Goal: Task Accomplishment & Management: Use online tool/utility

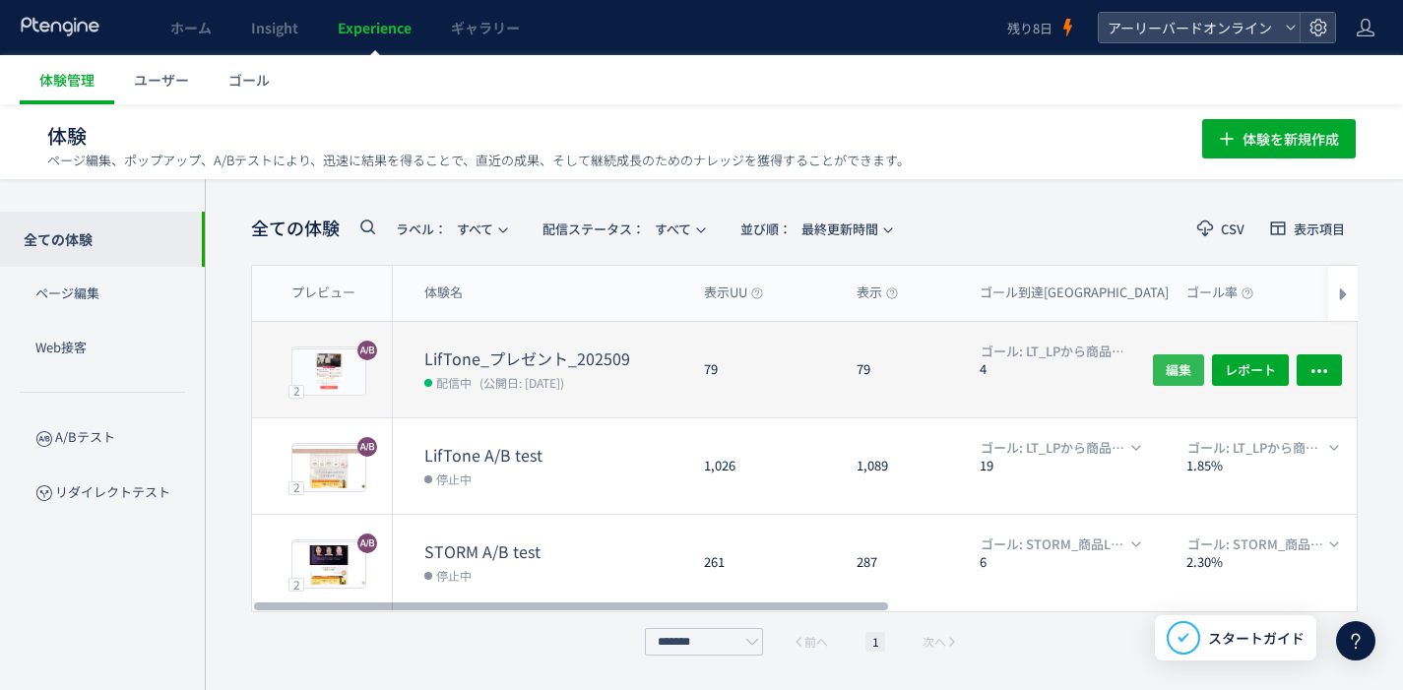
click at [1179, 372] on span "編集" at bounding box center [1179, 370] width 26 height 32
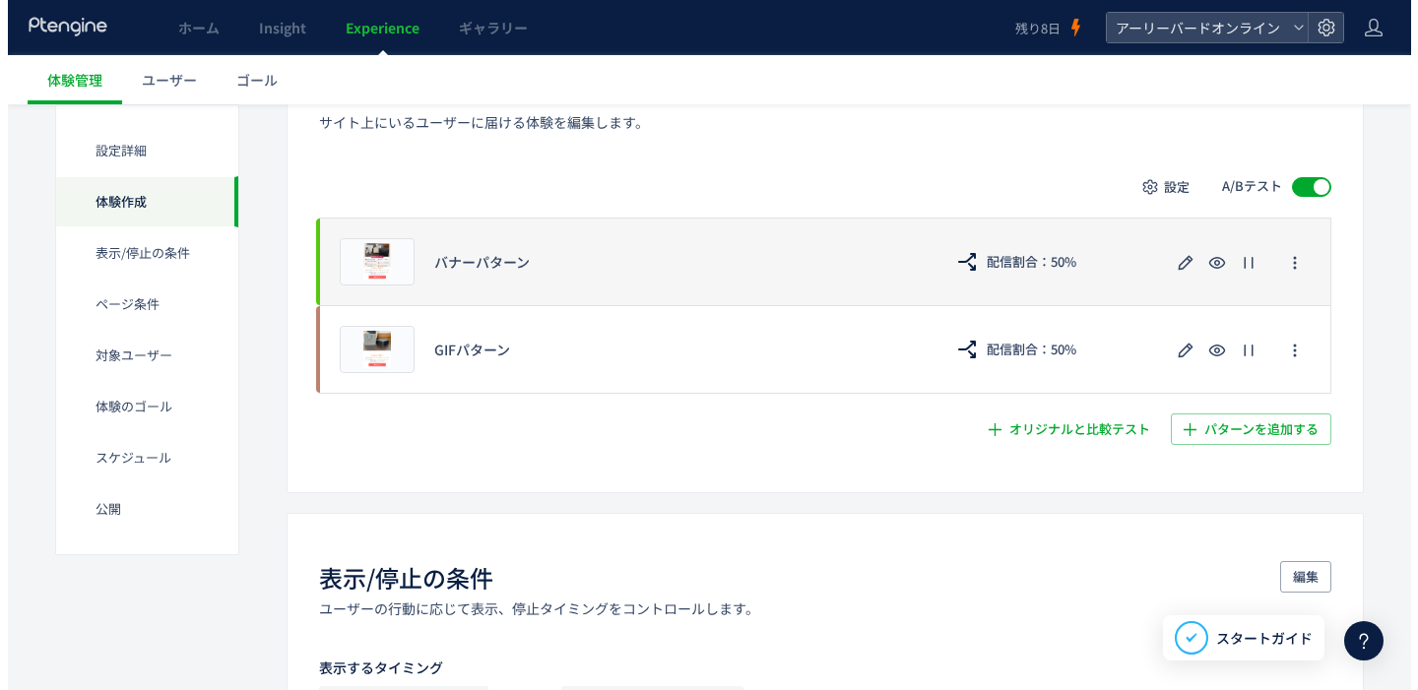
scroll to position [391, 0]
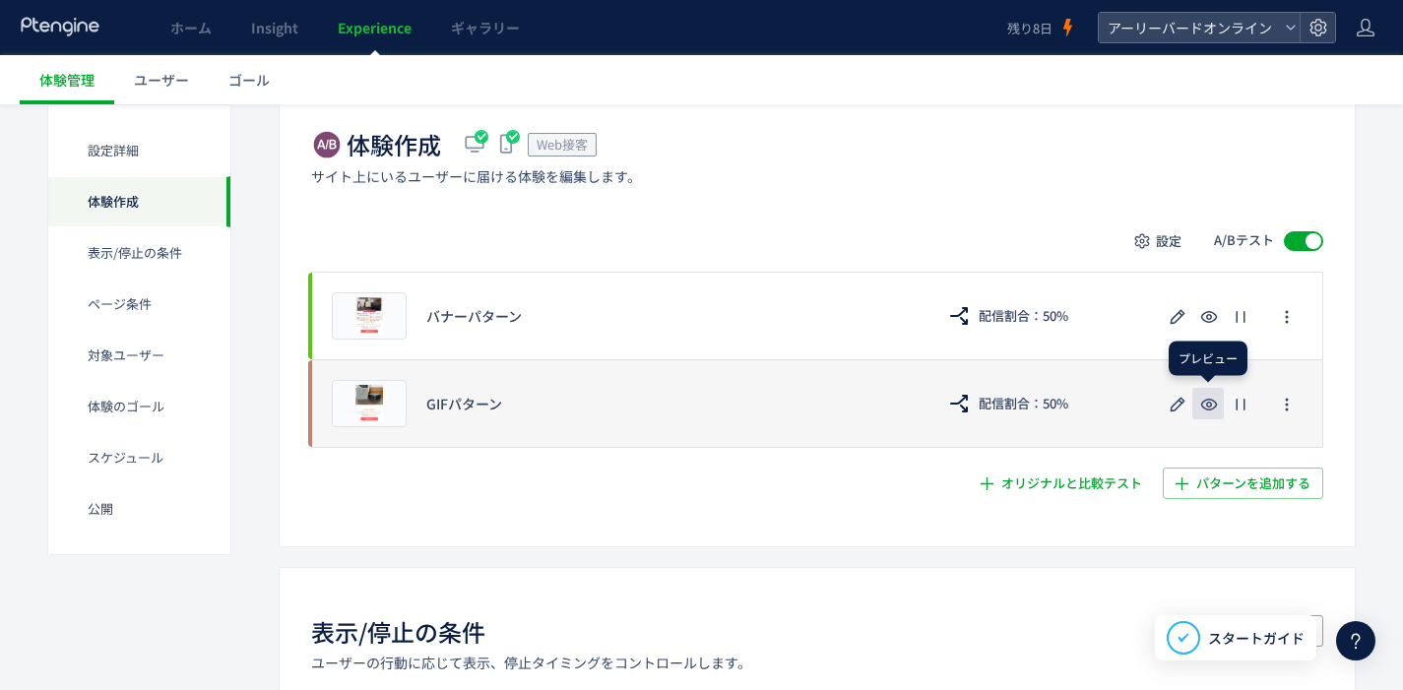
click at [1208, 400] on icon "button" at bounding box center [1209, 405] width 24 height 24
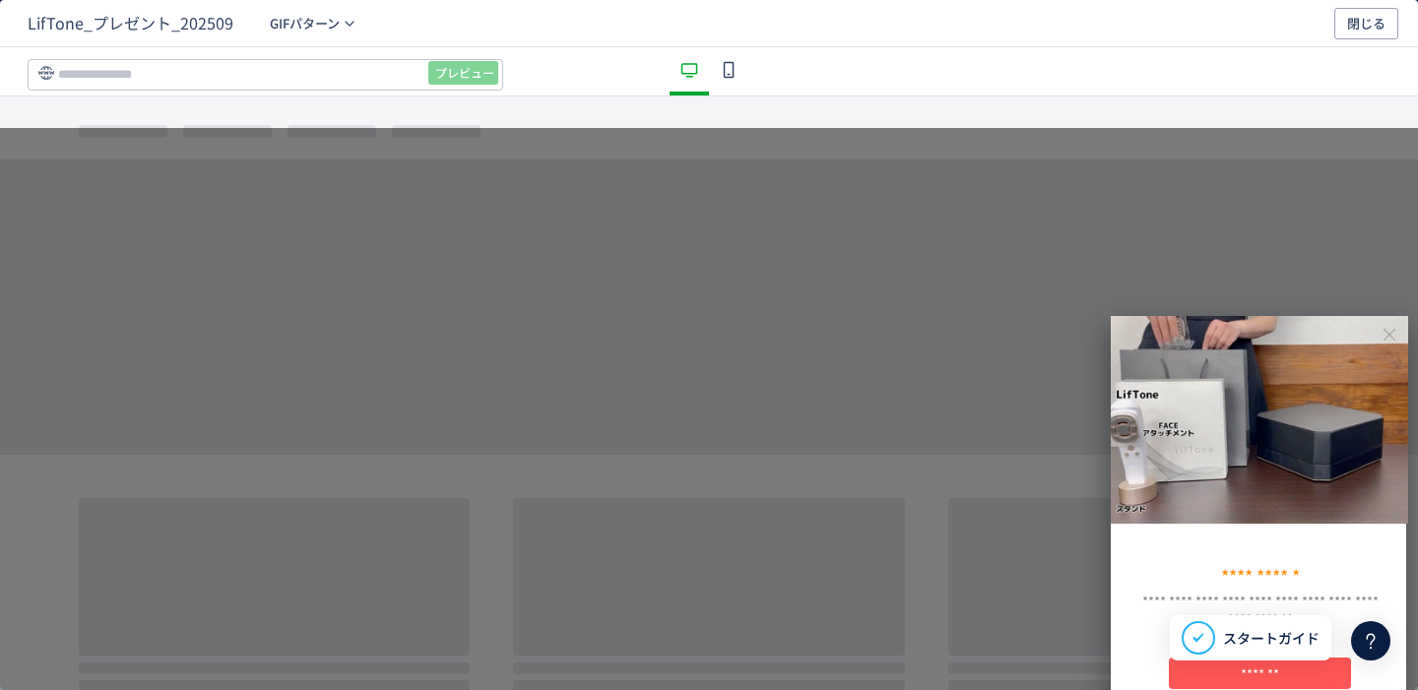
click at [722, 70] on icon "dialog" at bounding box center [729, 70] width 24 height 24
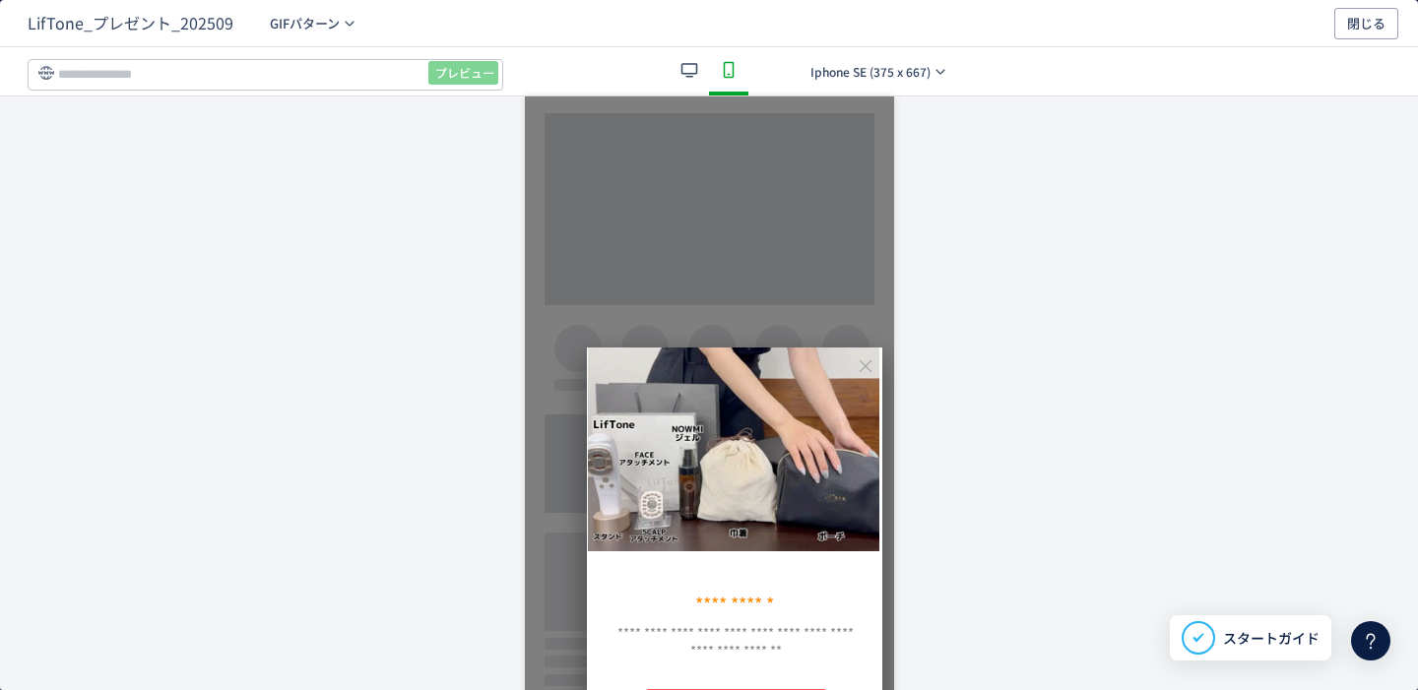
click at [685, 70] on icon "dialog" at bounding box center [690, 70] width 24 height 24
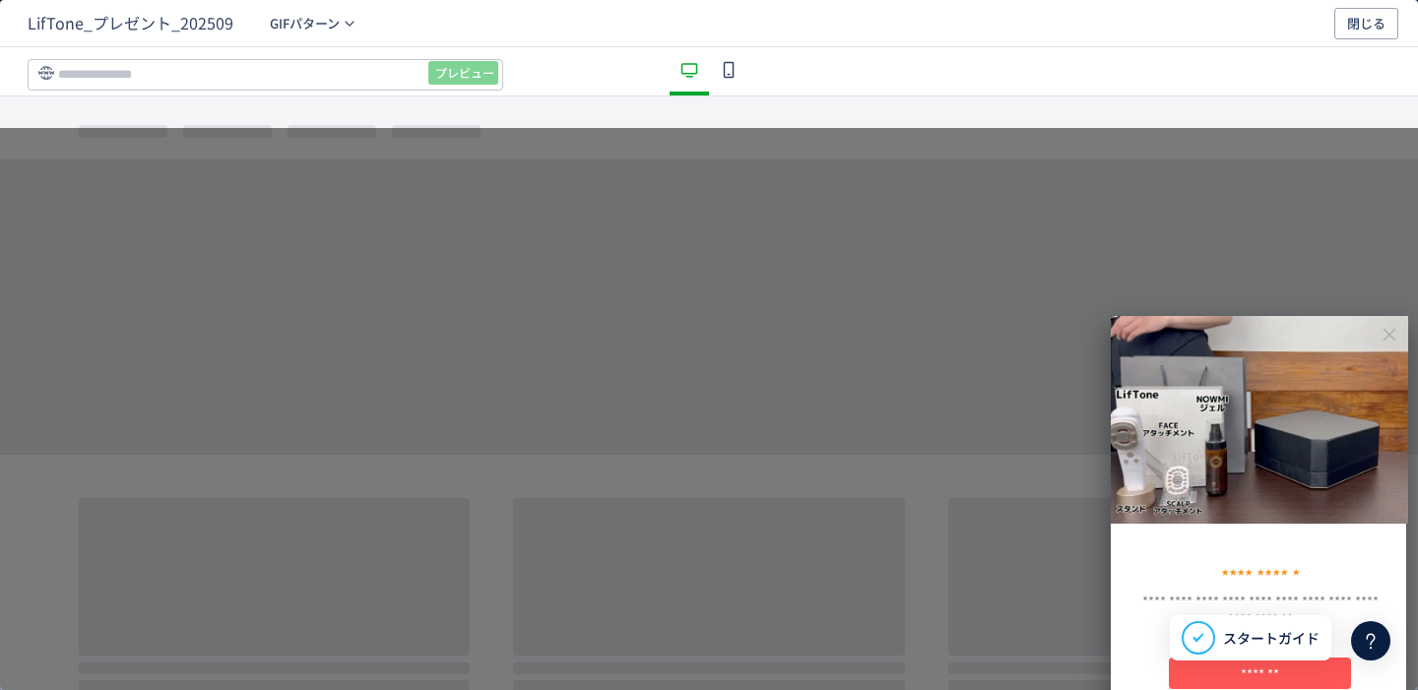
click at [719, 71] on icon "dialog" at bounding box center [729, 70] width 24 height 24
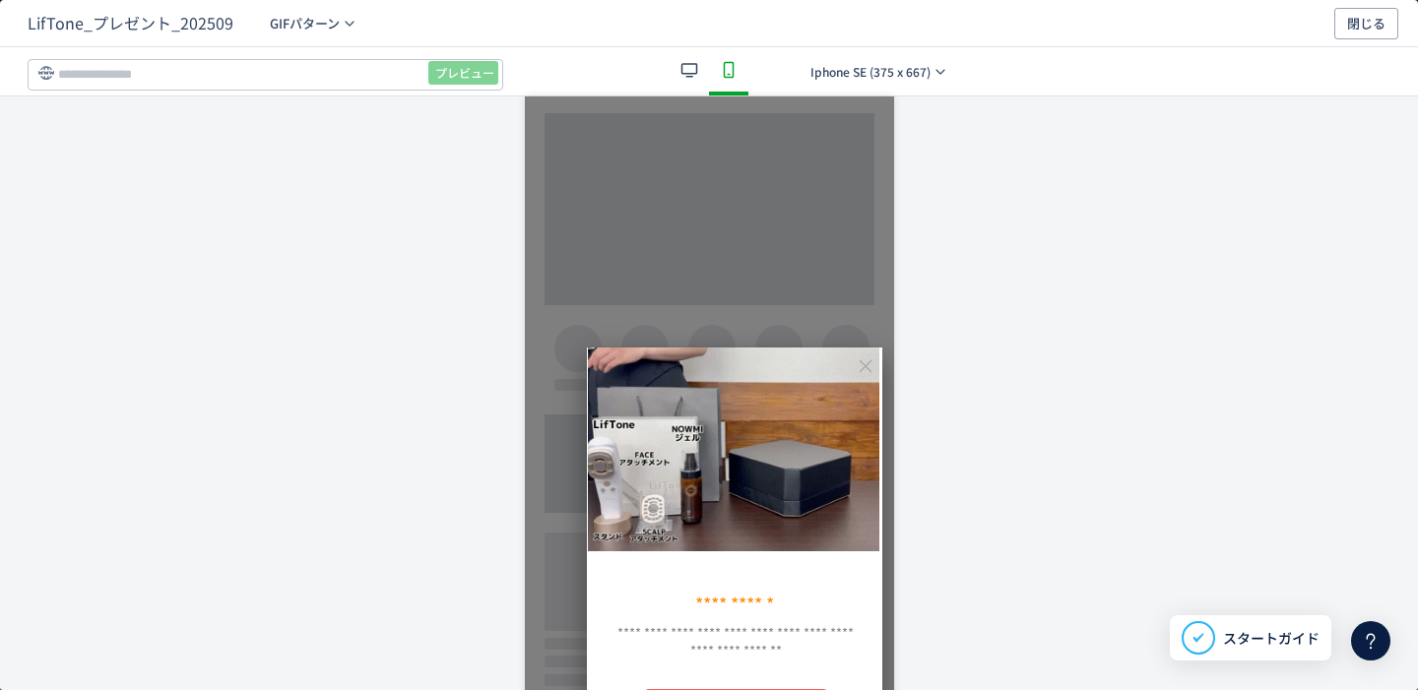
click at [697, 70] on div "dialog" at bounding box center [689, 71] width 39 height 48
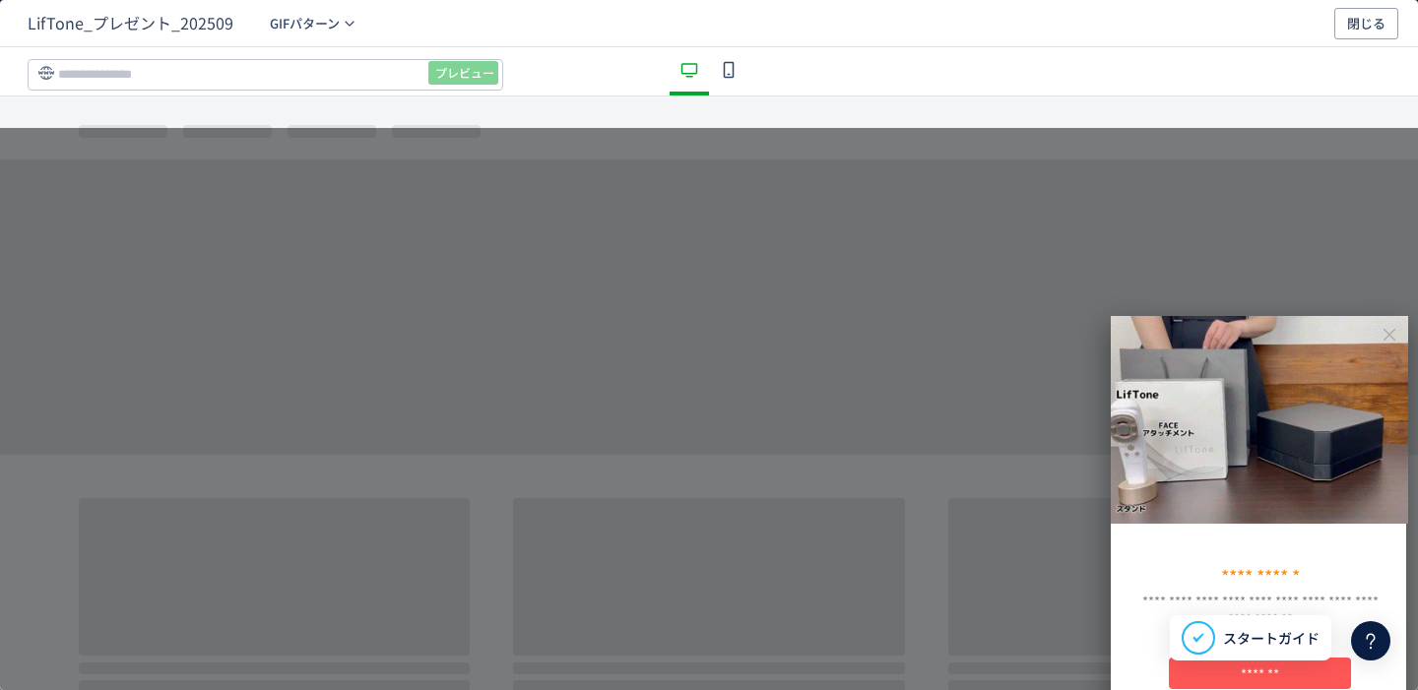
click at [722, 68] on icon "dialog" at bounding box center [729, 70] width 24 height 24
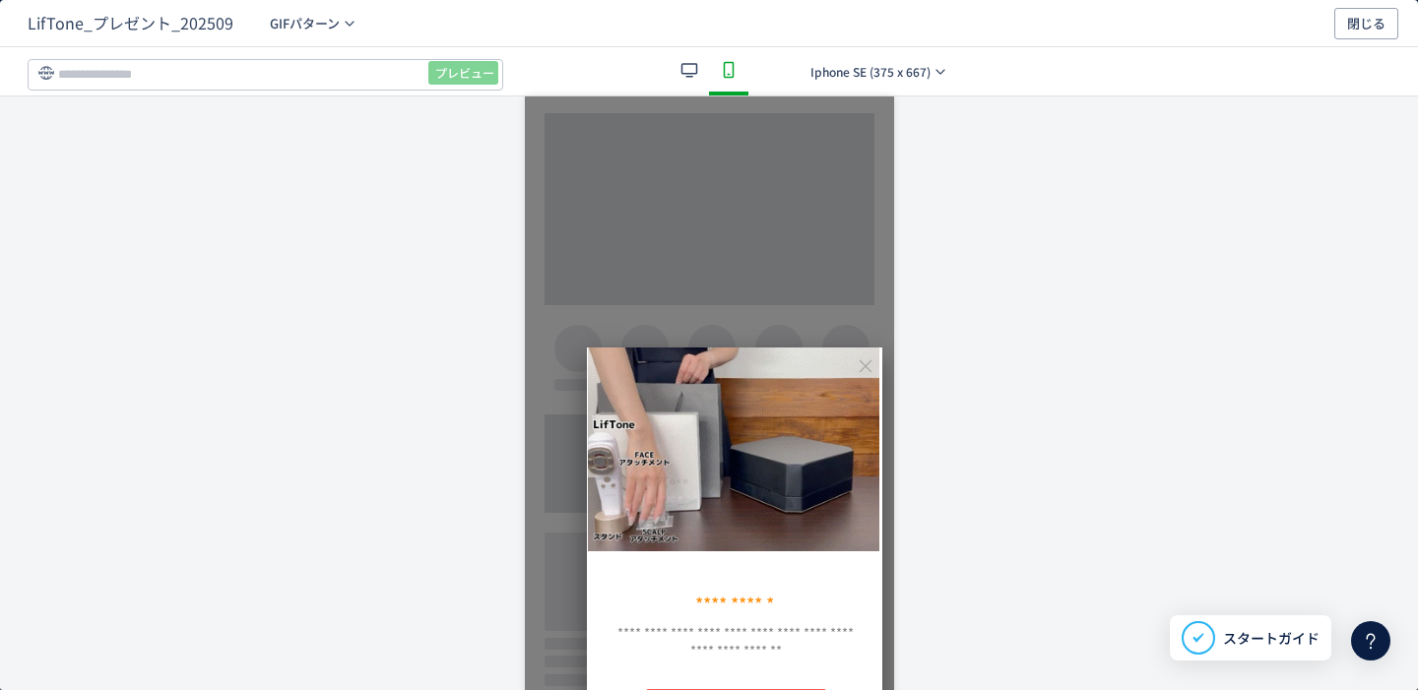
click at [678, 69] on icon "dialog" at bounding box center [690, 70] width 24 height 24
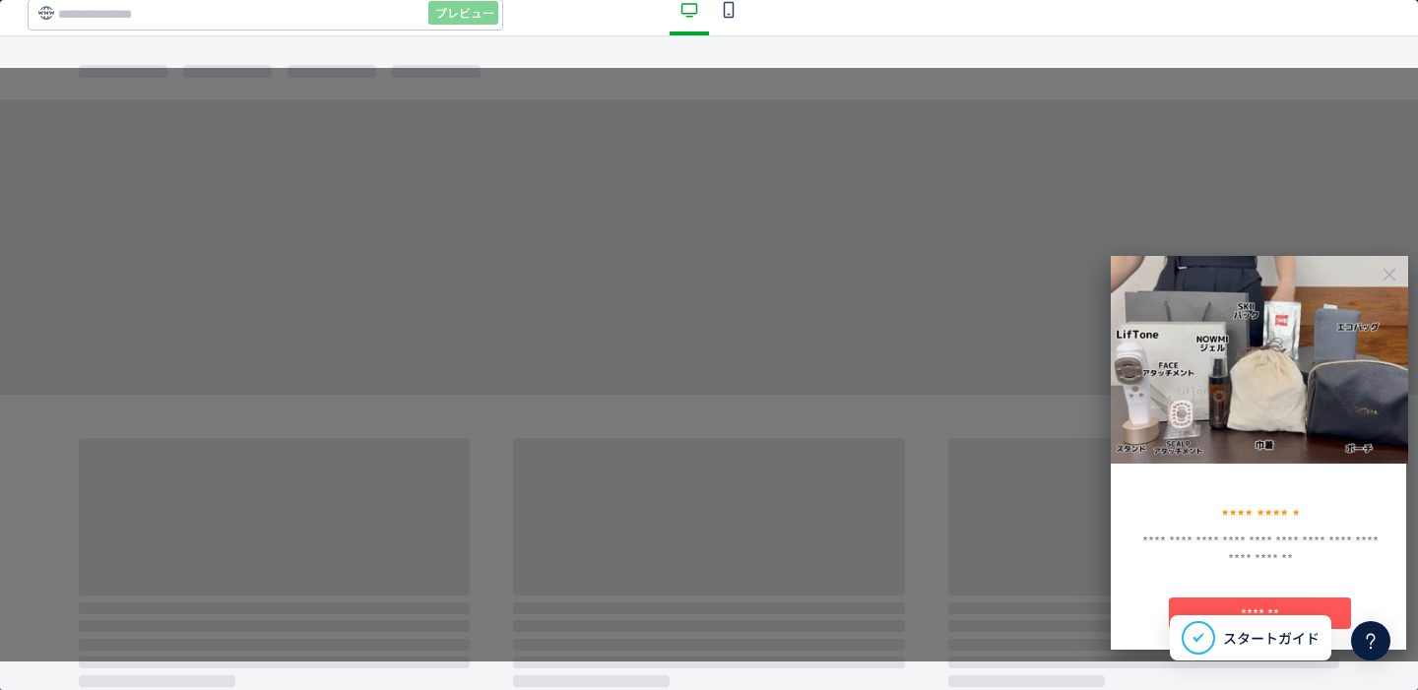
scroll to position [63, 0]
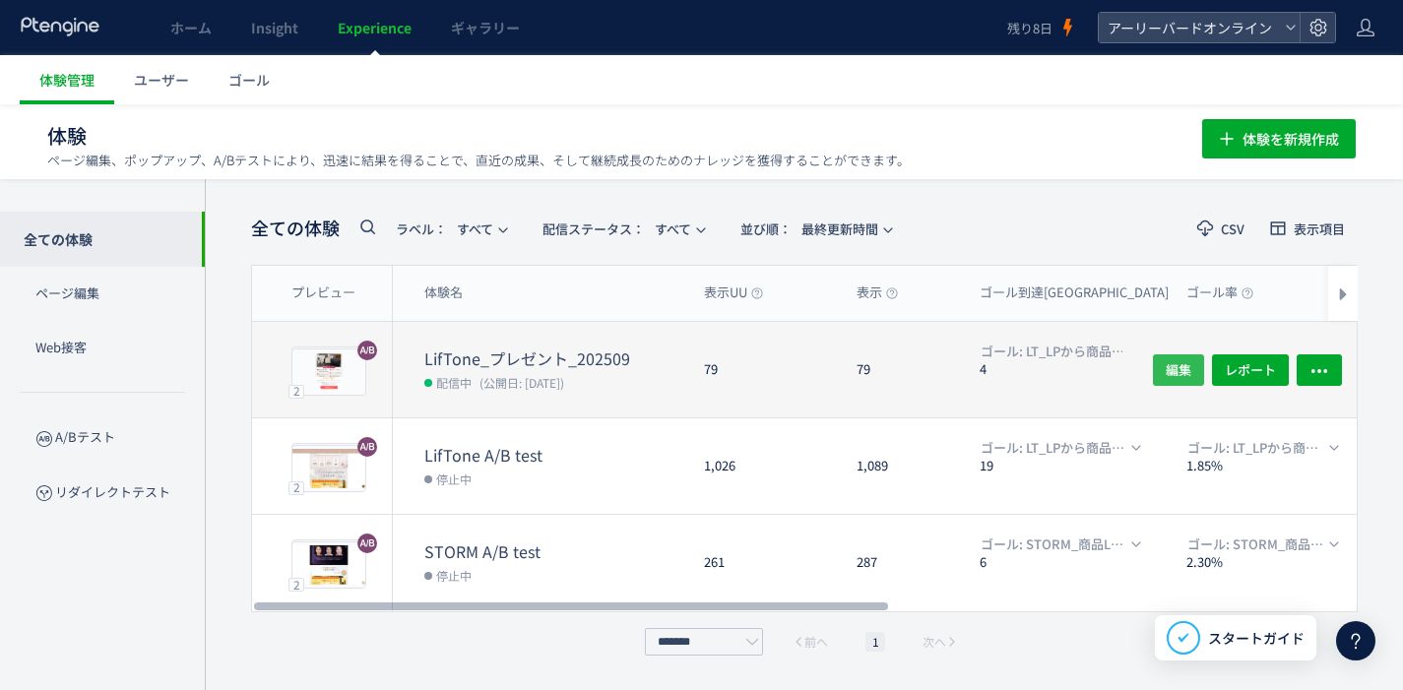
click at [1176, 371] on span "編集" at bounding box center [1179, 370] width 26 height 32
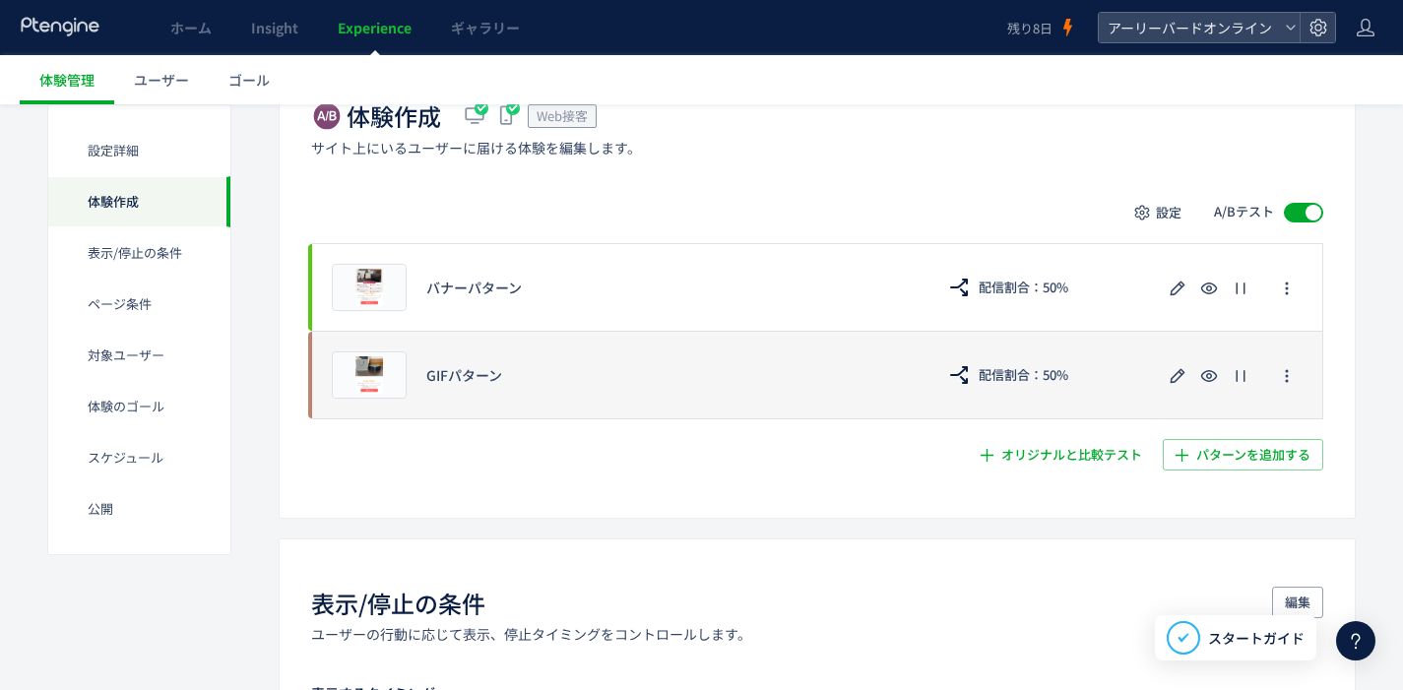
scroll to position [445, 0]
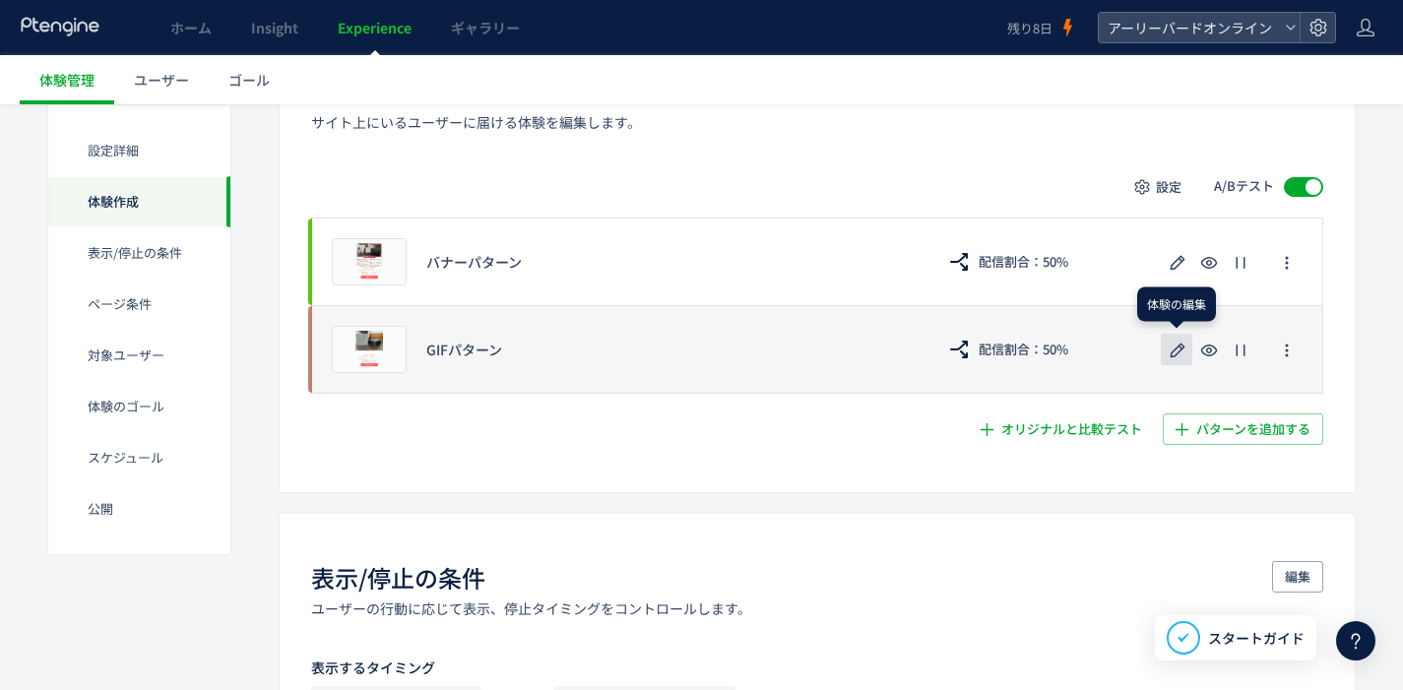
click at [1173, 350] on use "button" at bounding box center [1178, 350] width 15 height 15
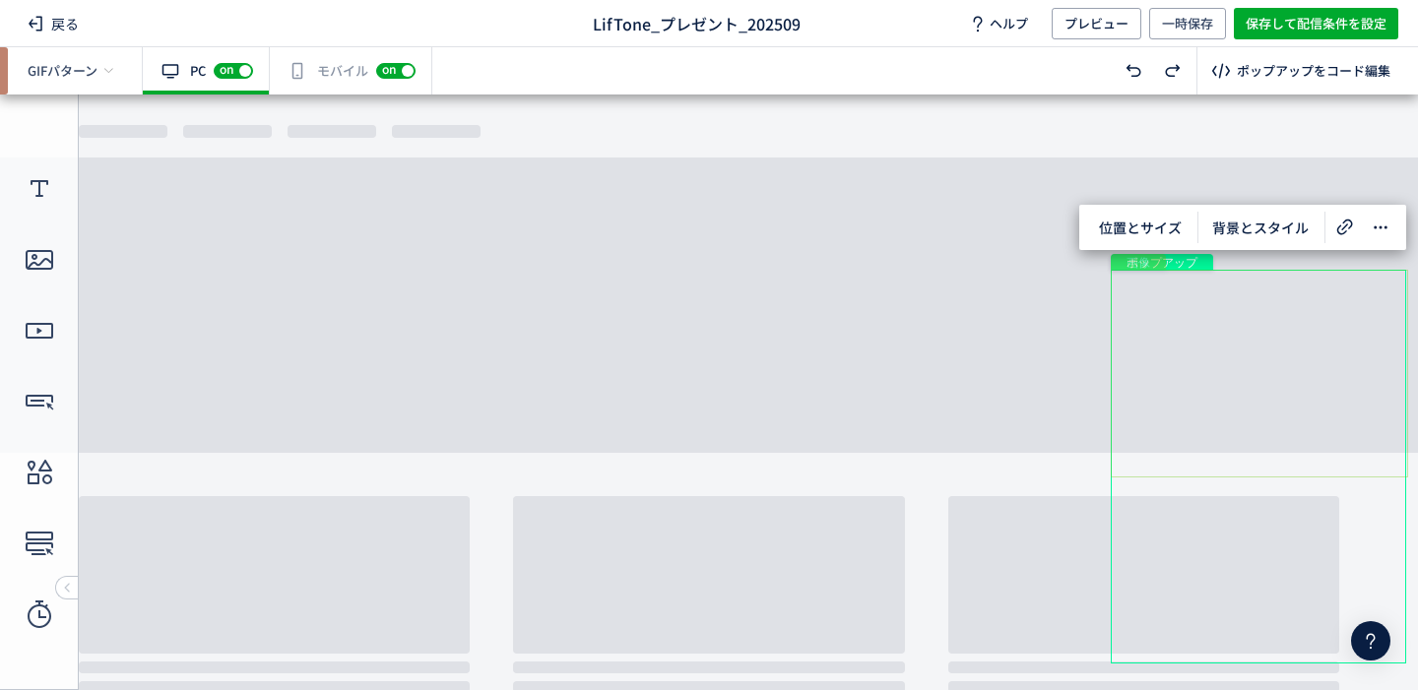
click at [1128, 260] on span "画像" at bounding box center [1138, 262] width 39 height 16
click at [1227, 356] on div "画像" at bounding box center [1259, 374] width 297 height 208
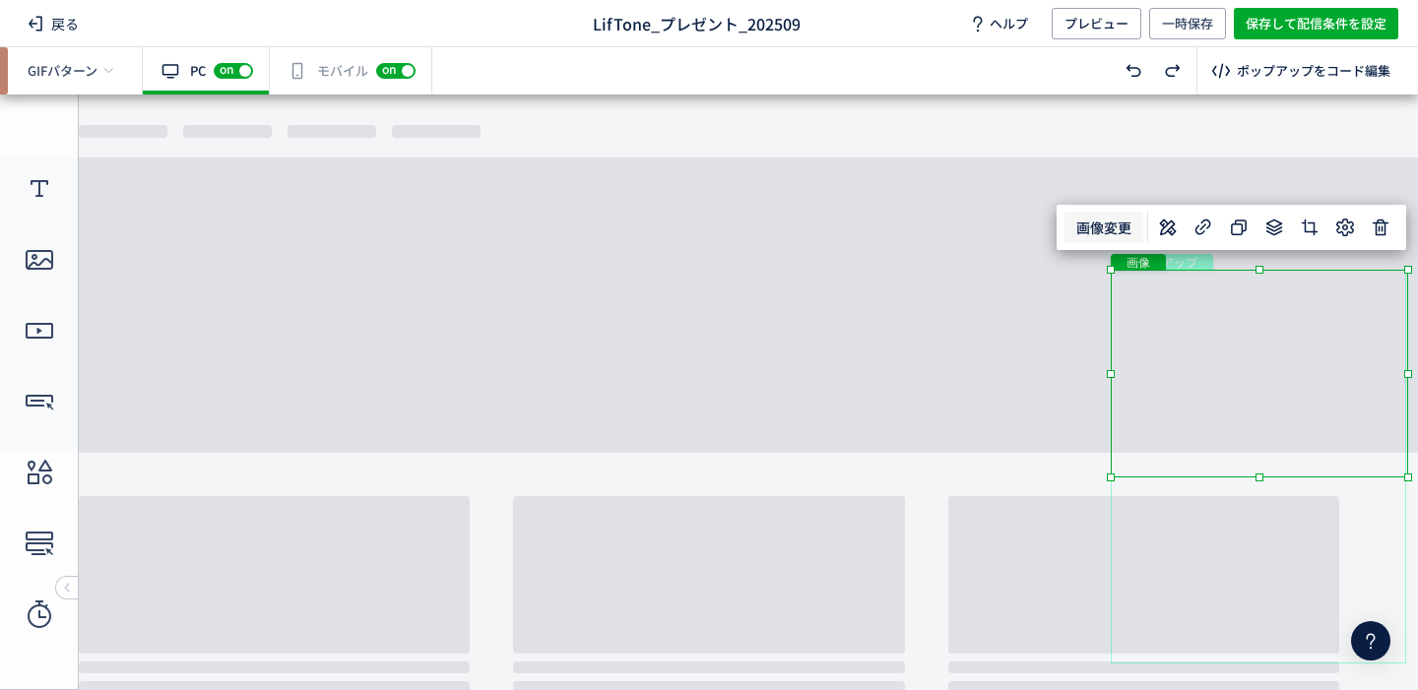
click at [1107, 222] on span "画像変更" at bounding box center [1104, 228] width 79 height 32
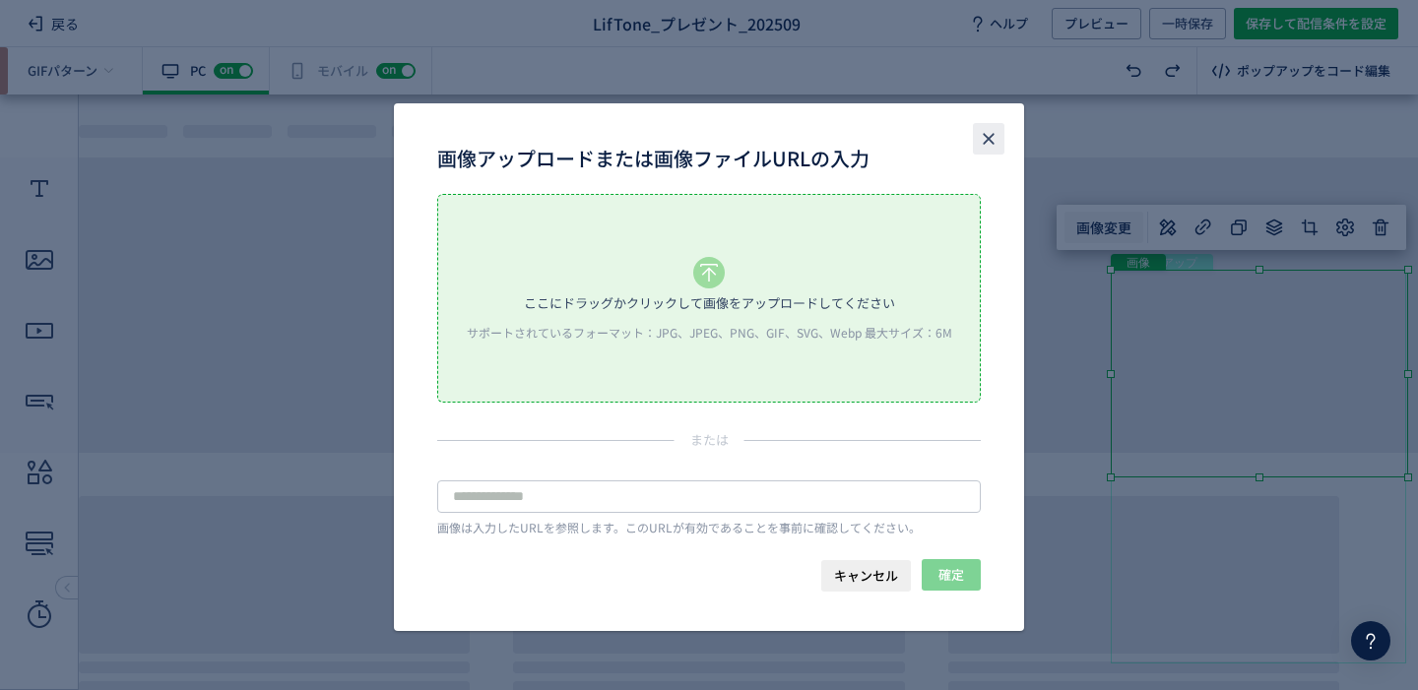
click at [992, 135] on use "close" at bounding box center [988, 138] width 11 height 11
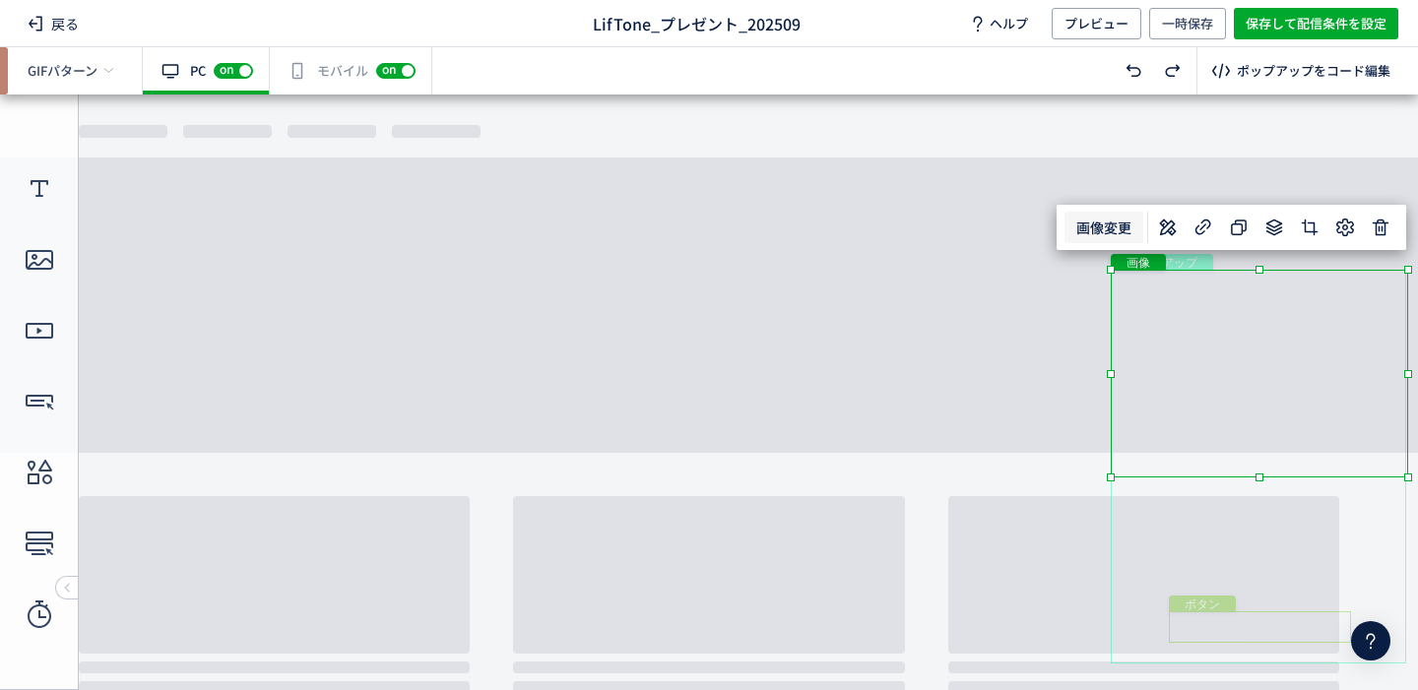
click at [1256, 634] on div "ボタン" at bounding box center [1260, 628] width 182 height 32
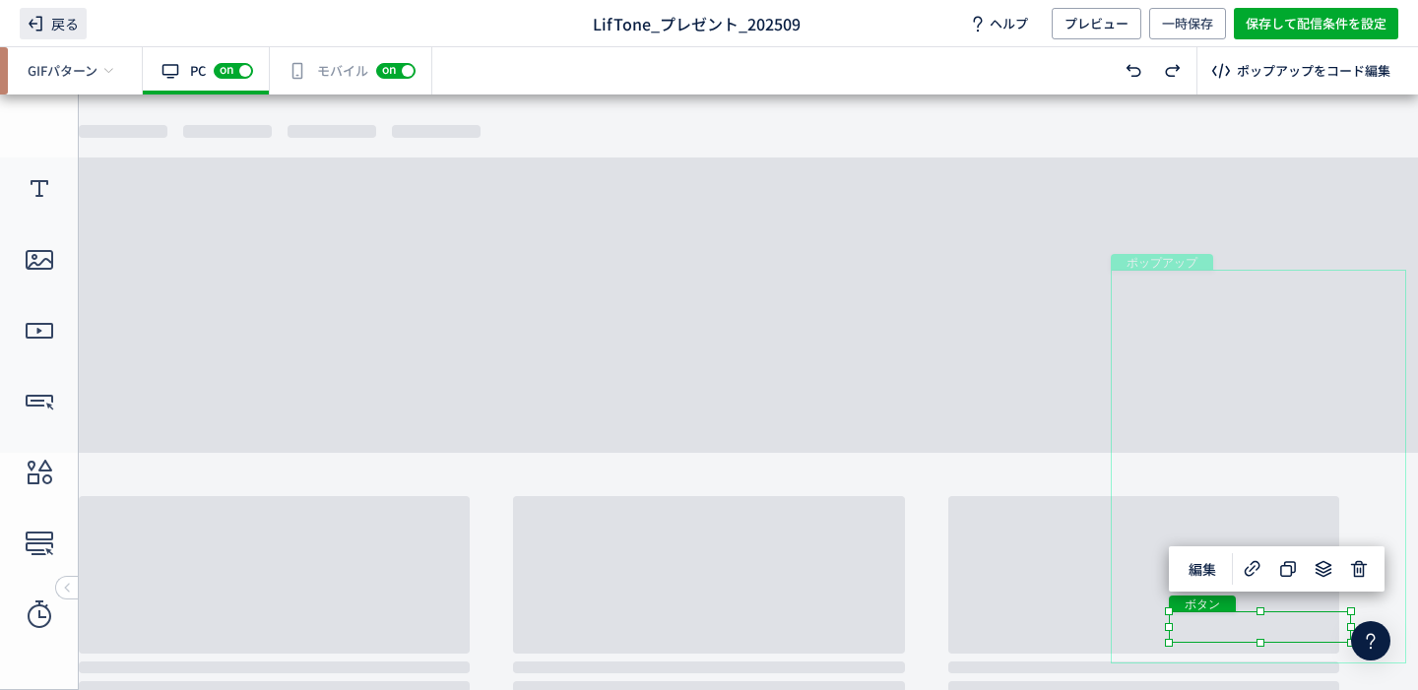
click at [58, 20] on span "戻る" at bounding box center [53, 24] width 67 height 32
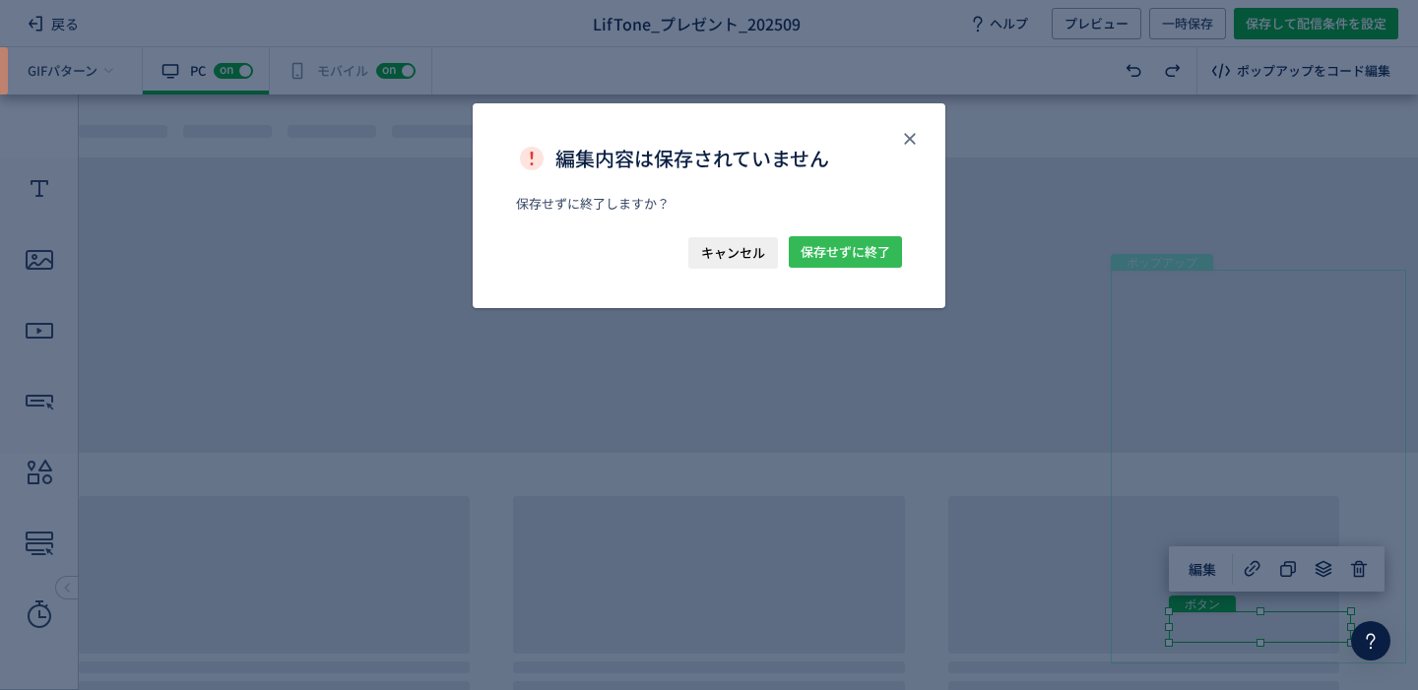
click at [828, 250] on span "保存せずに終了" at bounding box center [846, 252] width 90 height 32
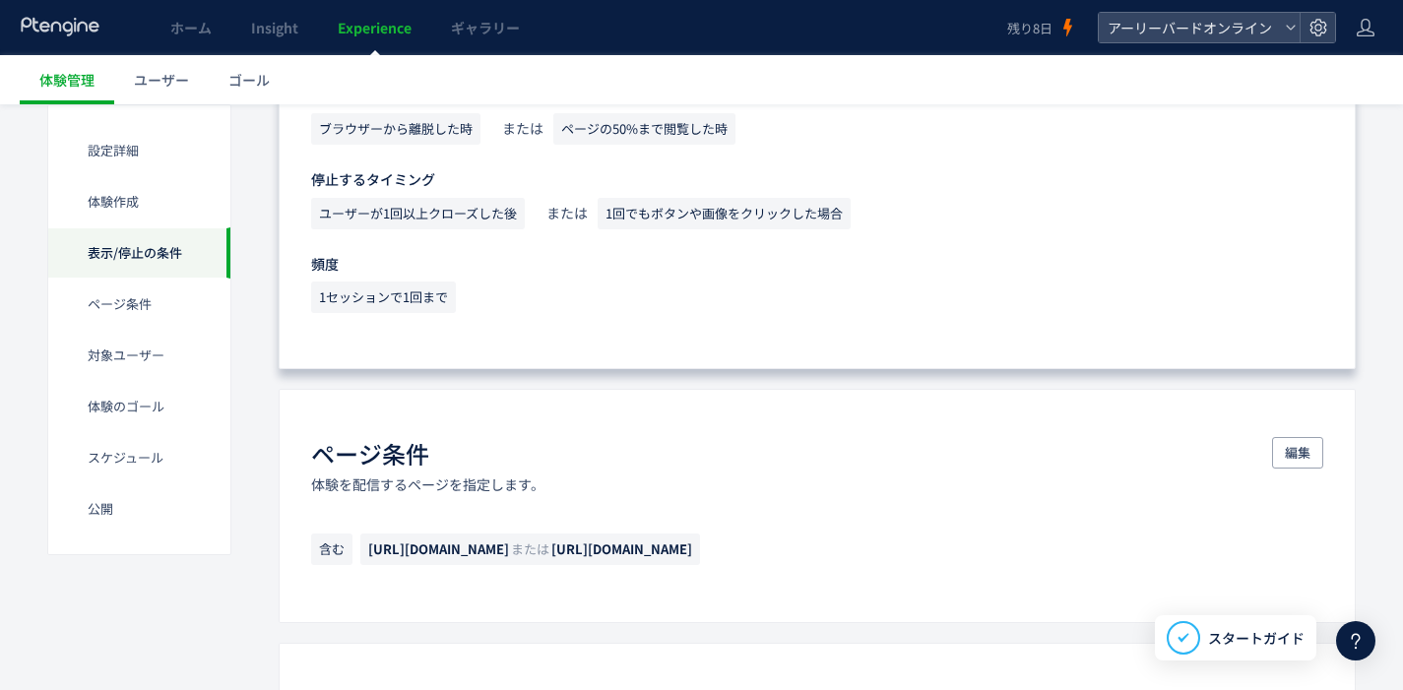
scroll to position [1070, 0]
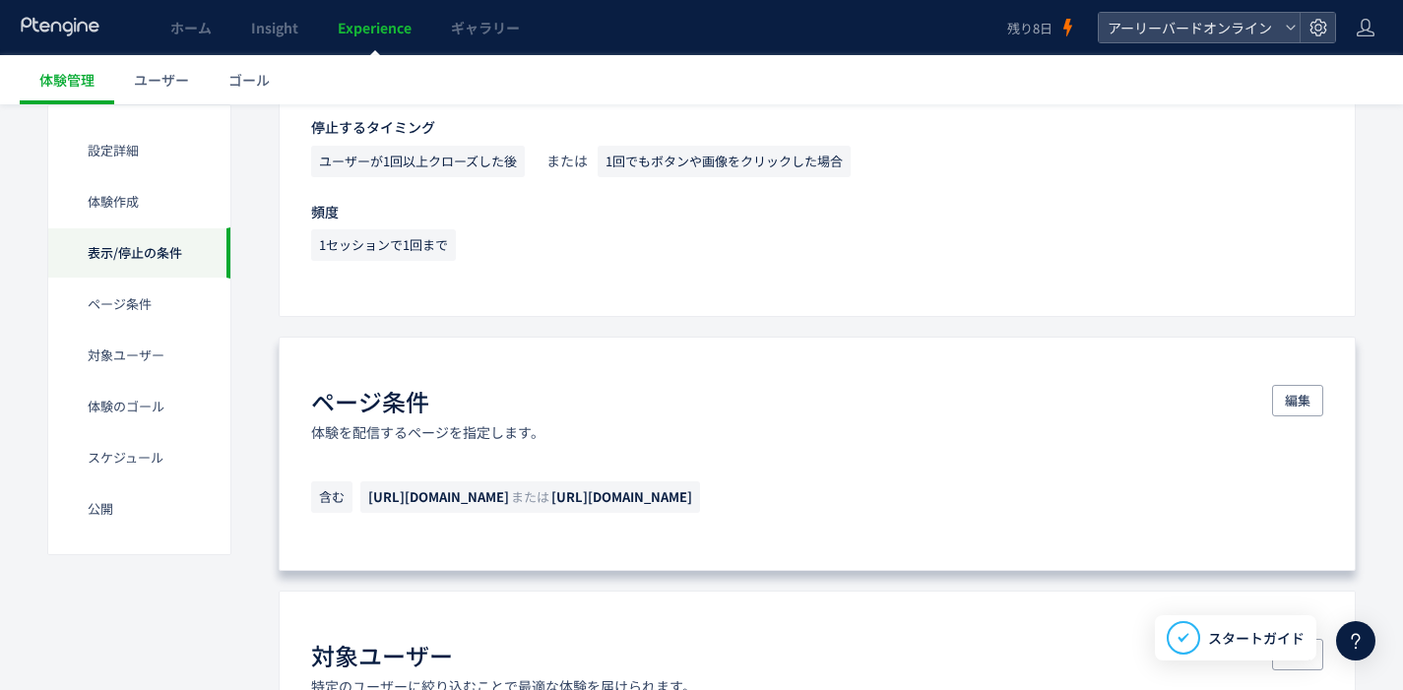
drag, startPoint x: 573, startPoint y: 495, endPoint x: 738, endPoint y: 502, distance: 164.6
click at [661, 502] on span "[URL][DOMAIN_NAME] または [URL][DOMAIN_NAME]" at bounding box center [530, 498] width 340 height 32
drag, startPoint x: 831, startPoint y: 494, endPoint x: 986, endPoint y: 503, distance: 154.9
click at [700, 503] on span "[URL][DOMAIN_NAME] または [URL][DOMAIN_NAME]" at bounding box center [530, 498] width 340 height 32
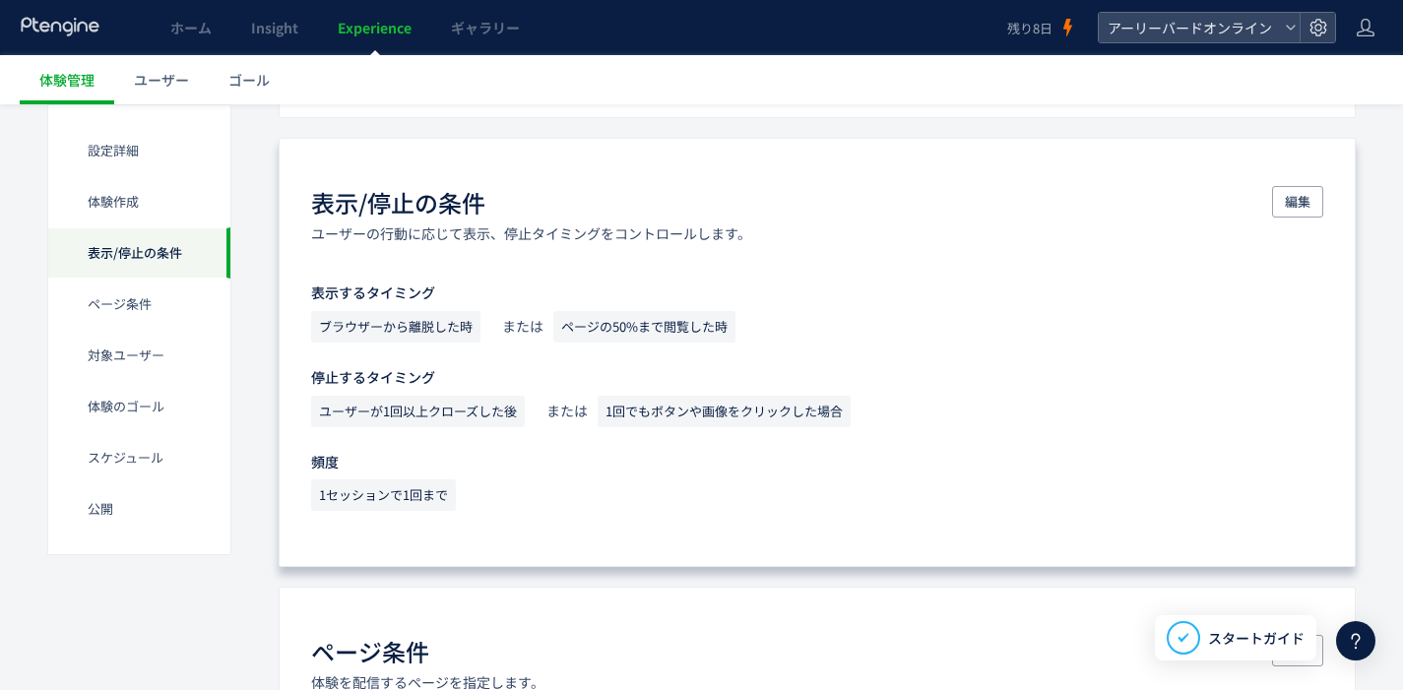
scroll to position [852, 0]
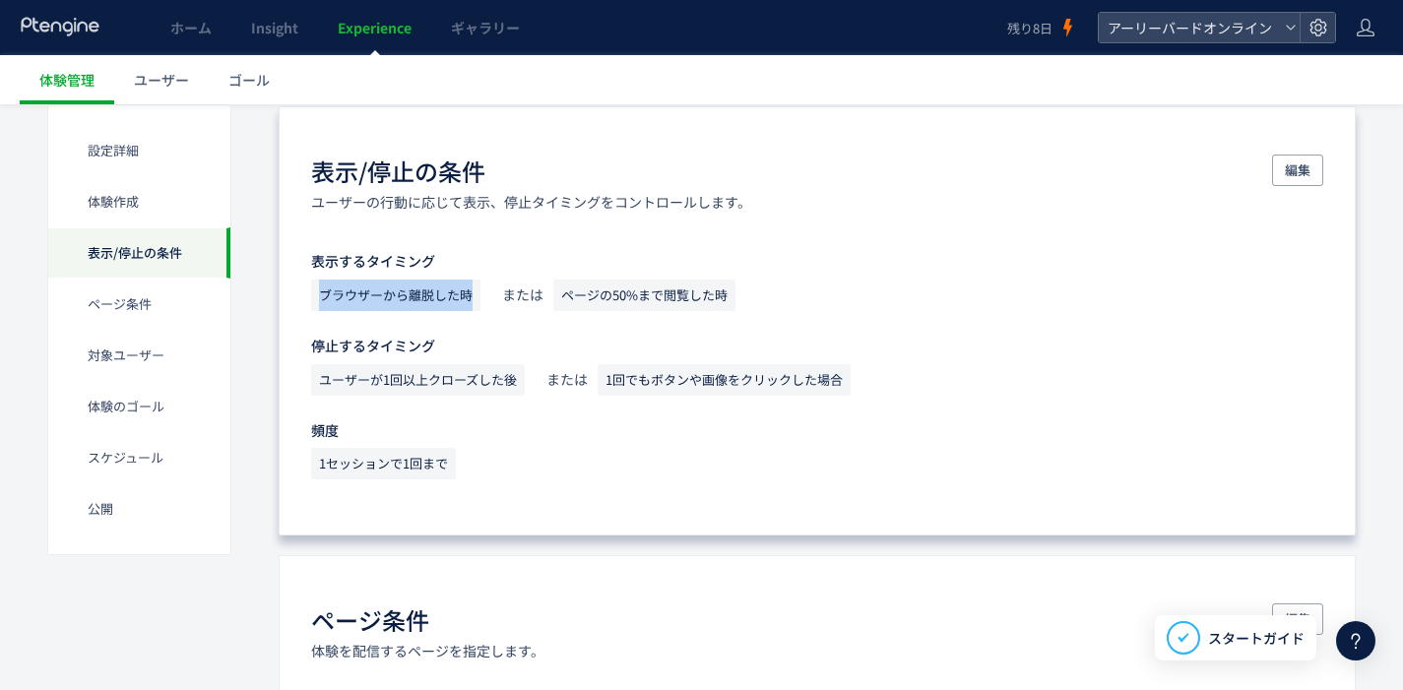
drag, startPoint x: 320, startPoint y: 296, endPoint x: 471, endPoint y: 304, distance: 150.9
click at [471, 304] on span "ブラウザーから離脱した時" at bounding box center [395, 296] width 169 height 32
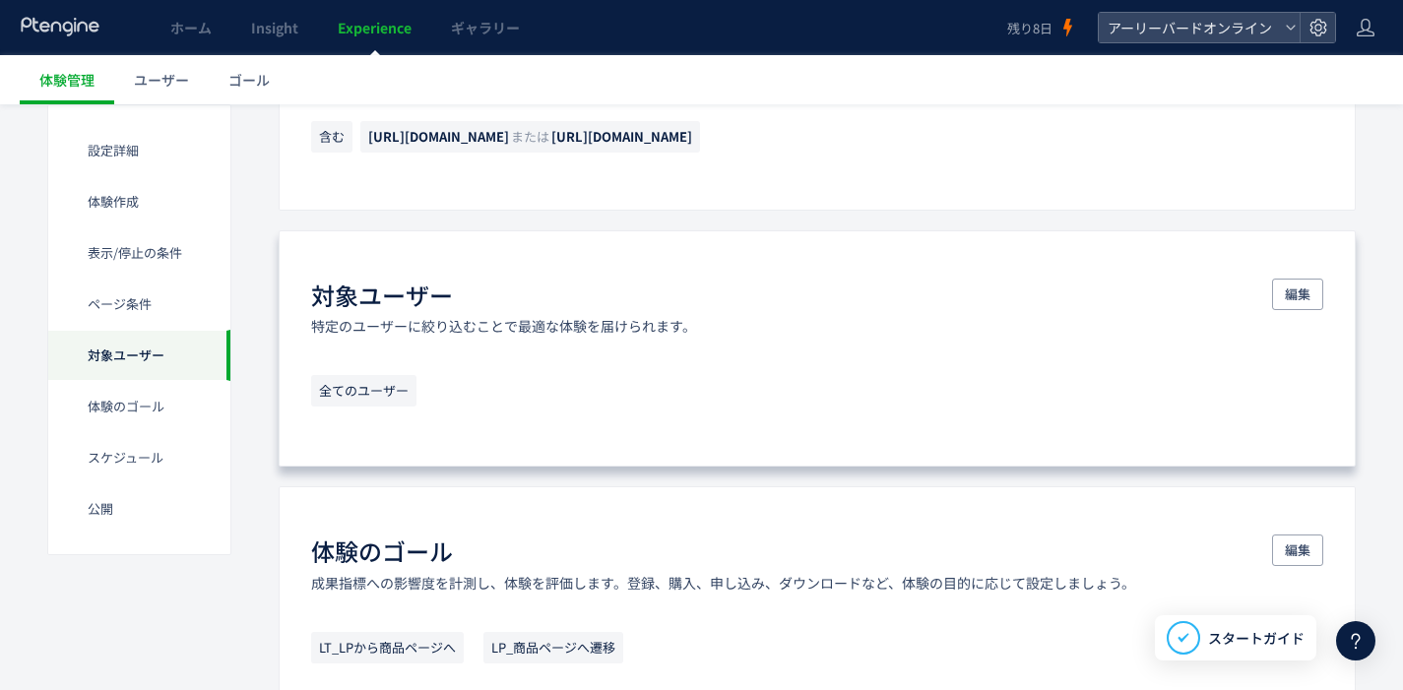
scroll to position [1306, 0]
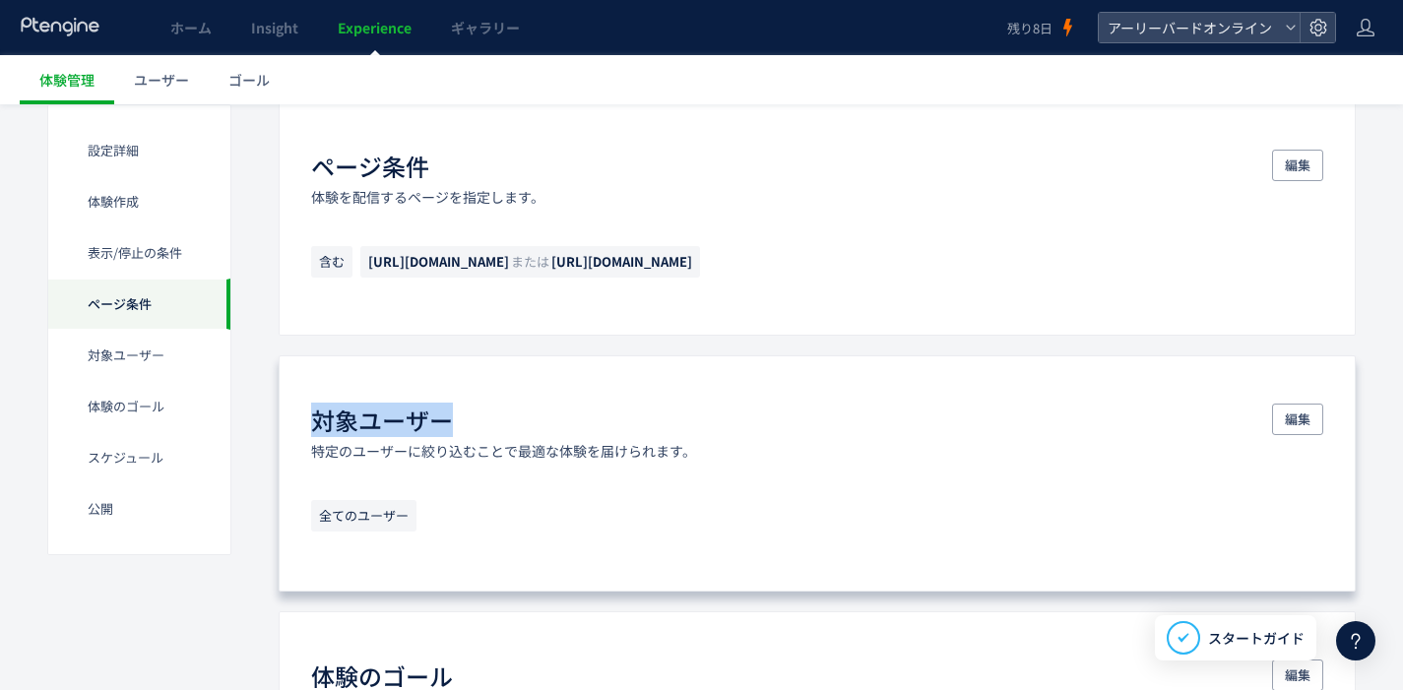
drag, startPoint x: 320, startPoint y: 427, endPoint x: 431, endPoint y: 487, distance: 126.5
click at [490, 425] on div "対象ユーザー" at bounding box center [503, 420] width 385 height 33
drag, startPoint x: 411, startPoint y: 503, endPoint x: 421, endPoint y: 502, distance: 10.9
click at [412, 503] on span "全てのユーザー" at bounding box center [363, 516] width 105 height 32
click at [1296, 429] on span "編集" at bounding box center [1298, 420] width 26 height 32
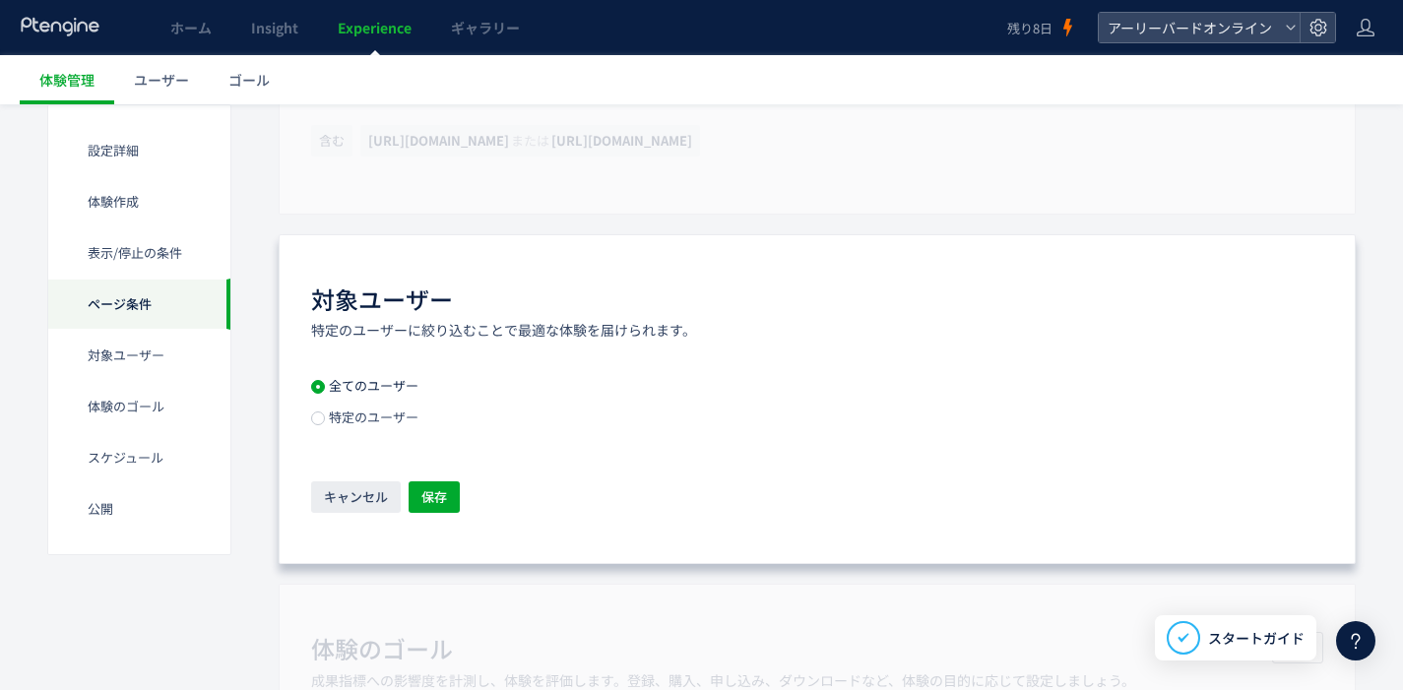
scroll to position [1484, 0]
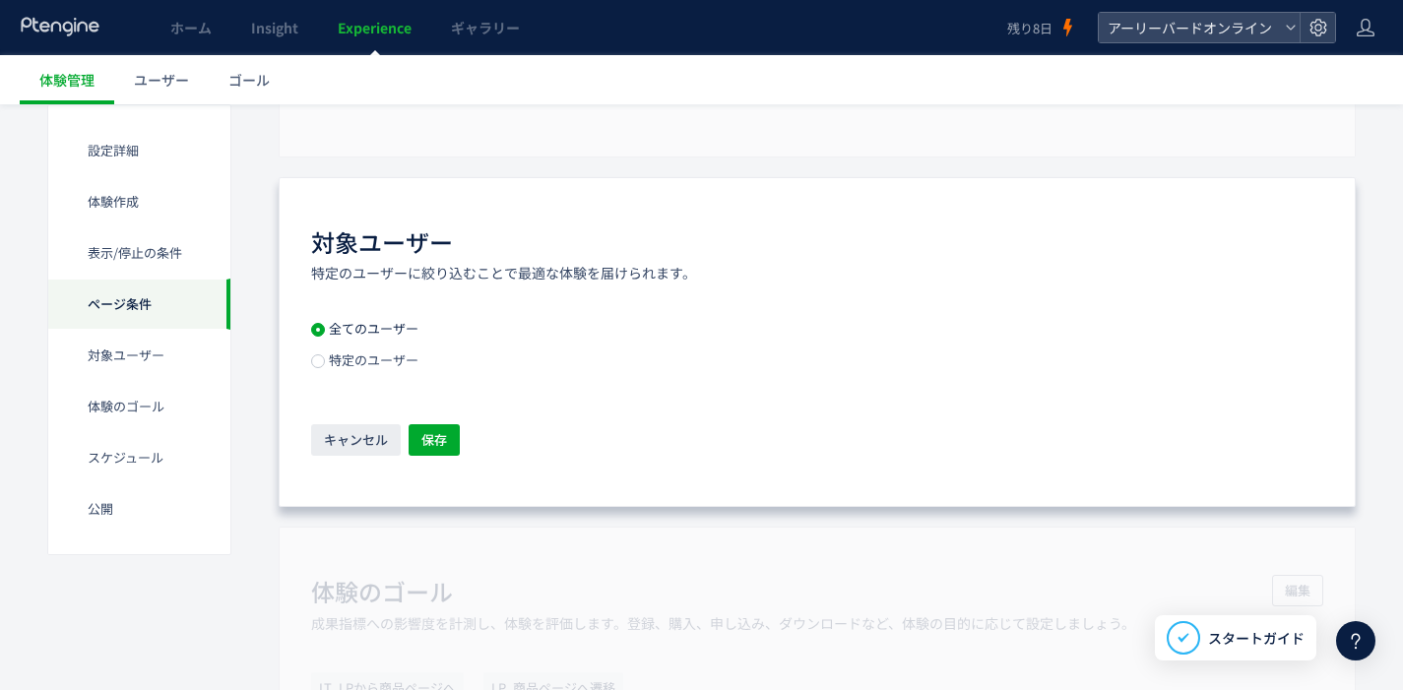
click at [412, 353] on span "特定のユーザー" at bounding box center [372, 360] width 94 height 19
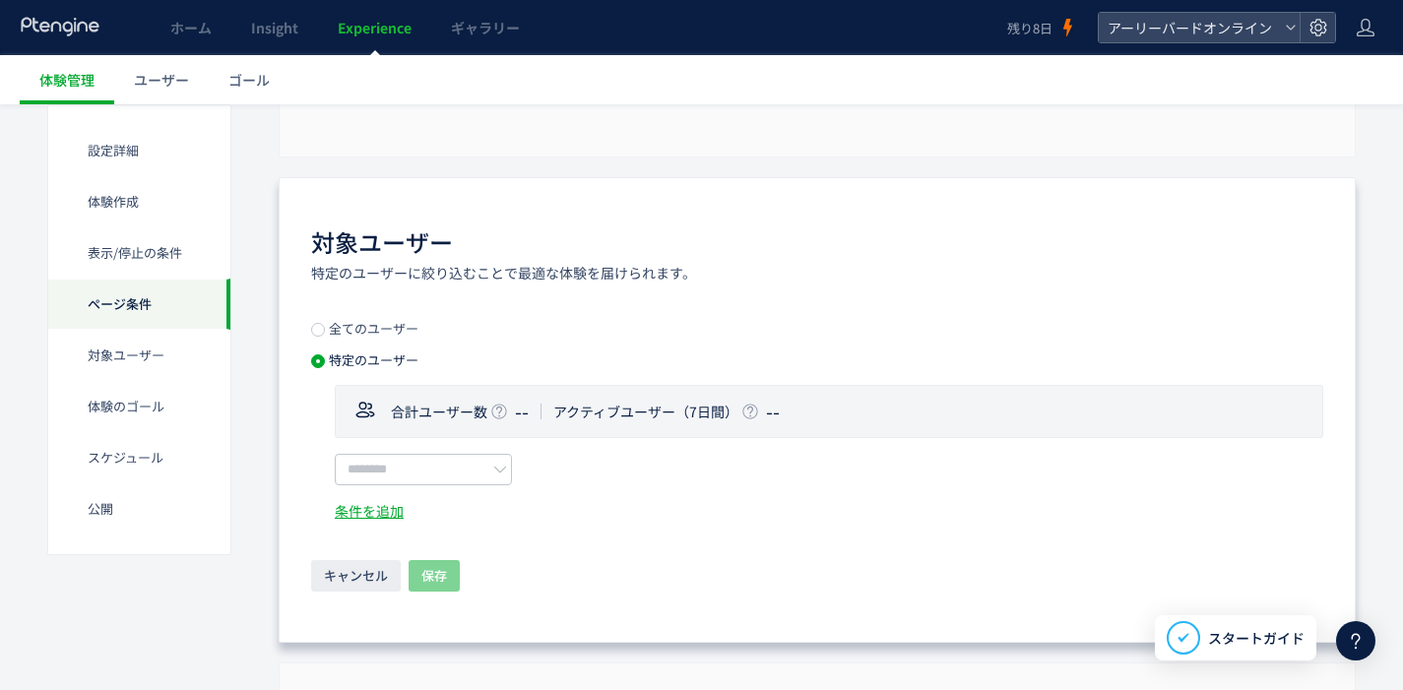
drag, startPoint x: 452, startPoint y: 414, endPoint x: 454, endPoint y: 452, distance: 38.5
click at [452, 416] on span "合計ユーザー数" at bounding box center [439, 412] width 97 height 20
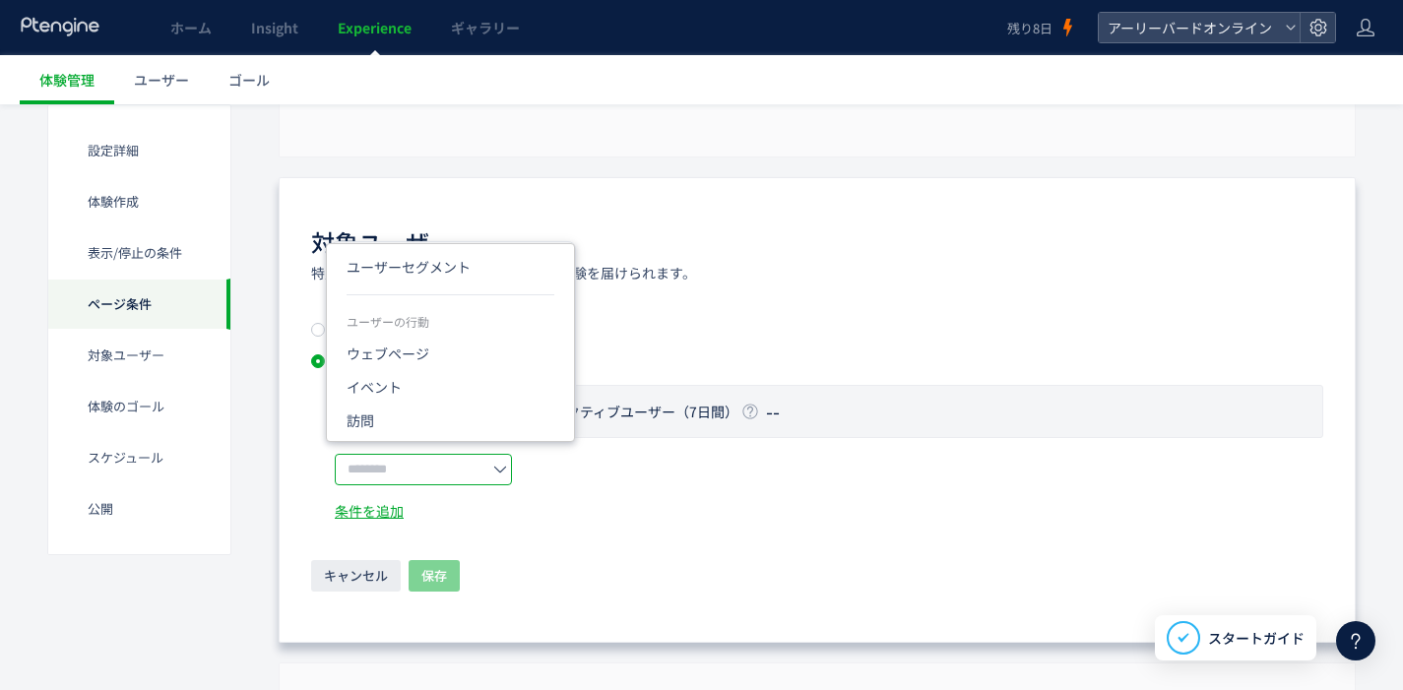
click at [454, 483] on input "text" at bounding box center [423, 470] width 177 height 32
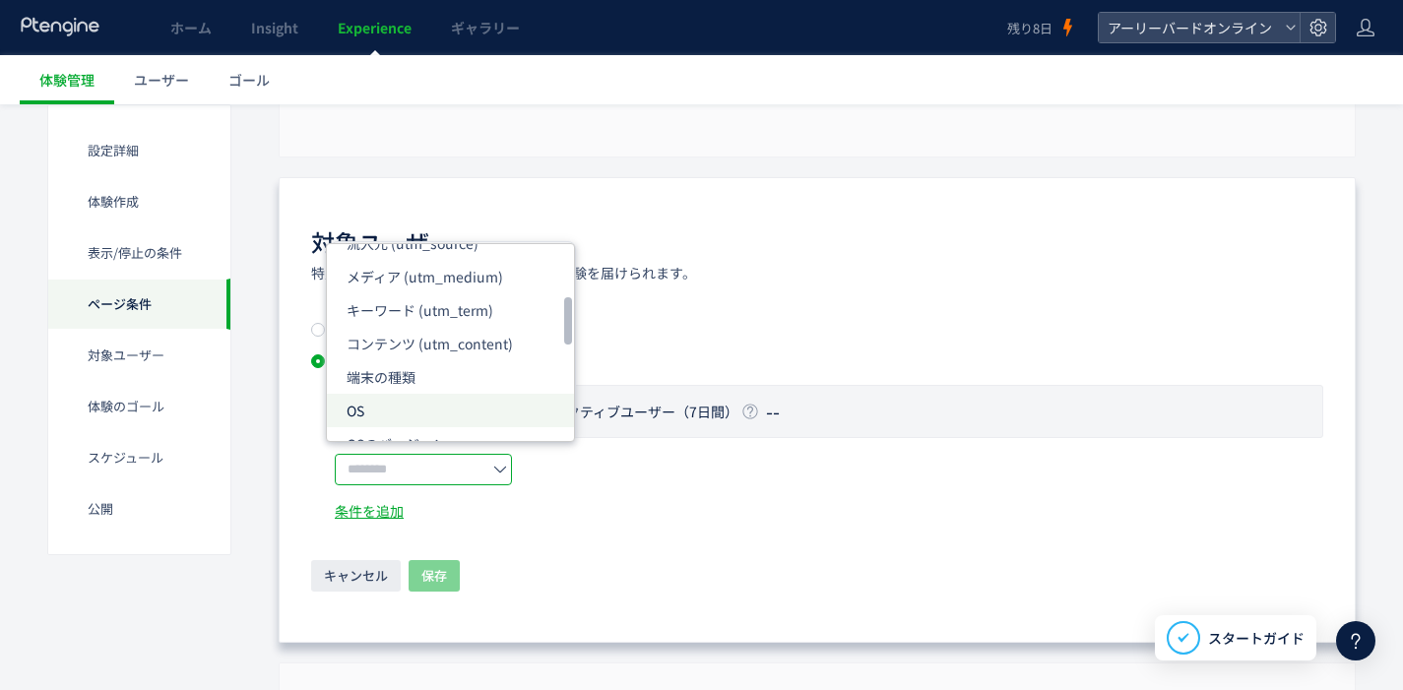
scroll to position [514, 0]
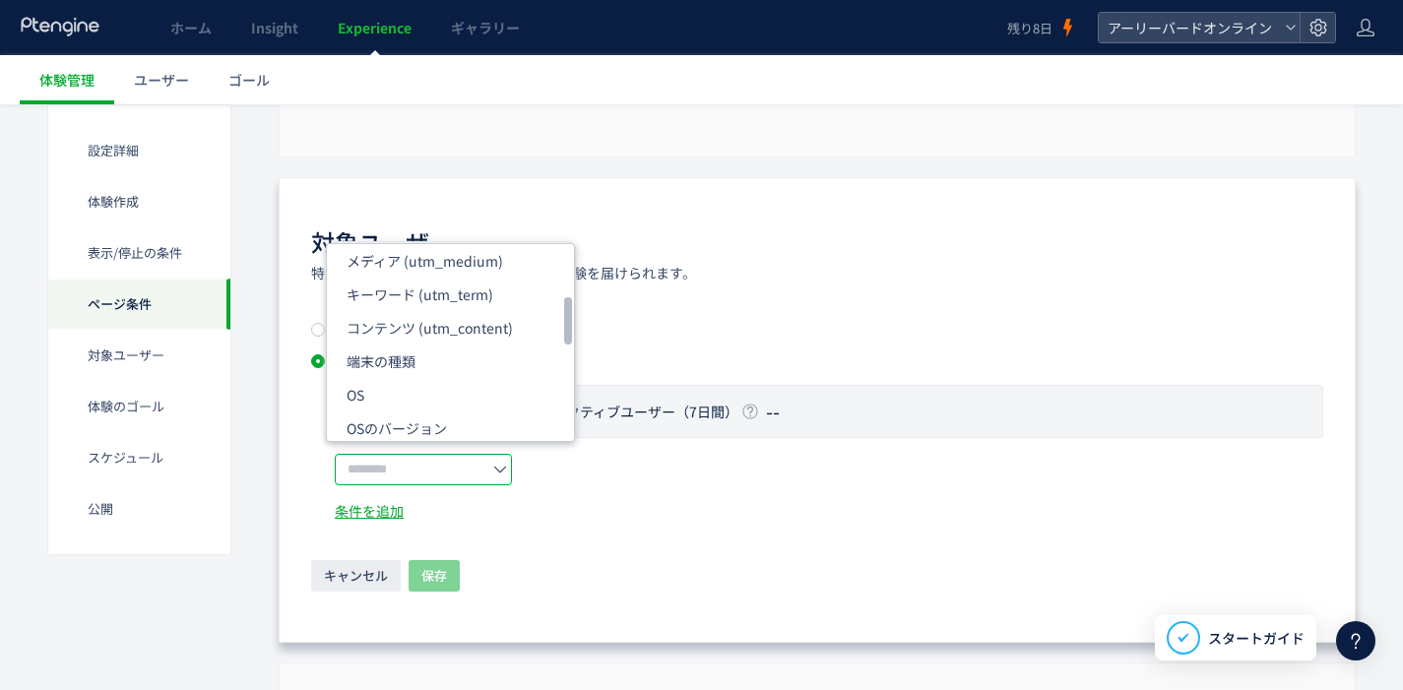
click at [936, 306] on div "対象ユーザー 特定のユーザーに絞り込むことで最適な体験を届けられます。 全てのユーザー 特定のユーザー 合計ユーザー数 -- アクティブユーザー（7日間） -…" at bounding box center [817, 410] width 1077 height 466
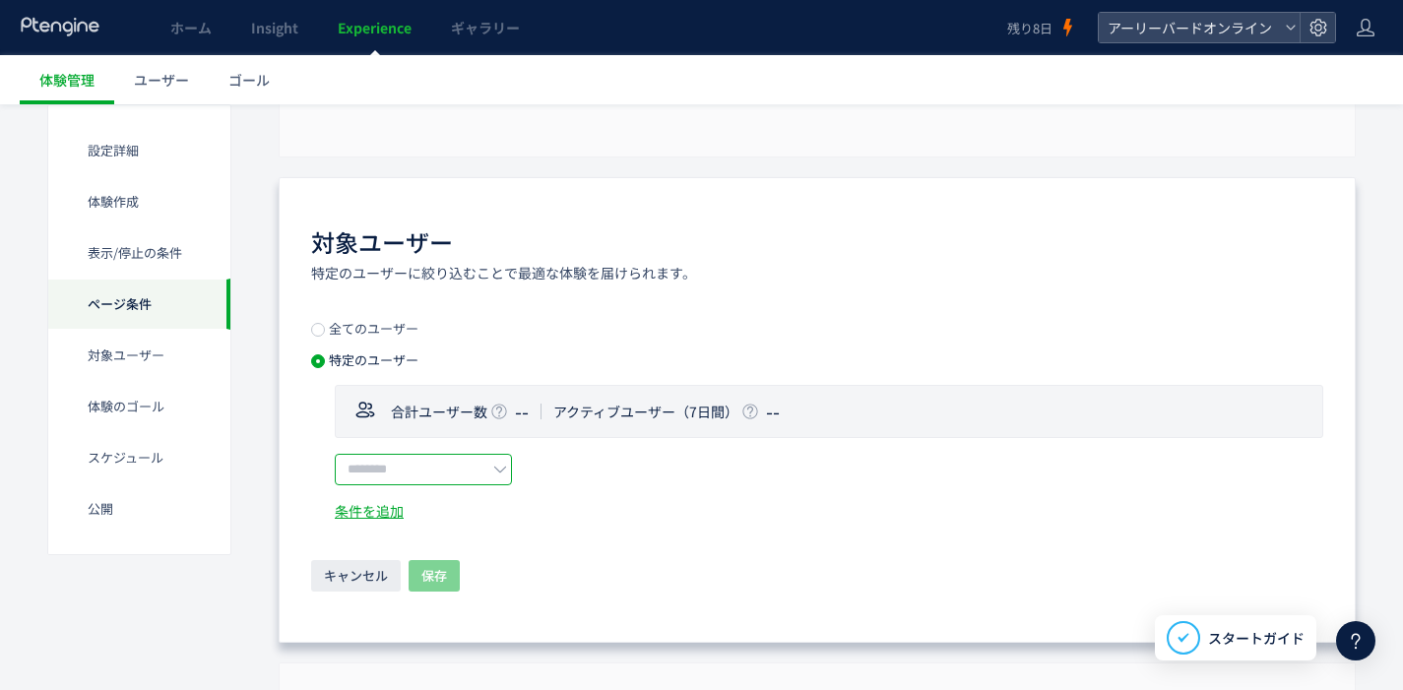
click at [442, 472] on input "text" at bounding box center [423, 470] width 177 height 32
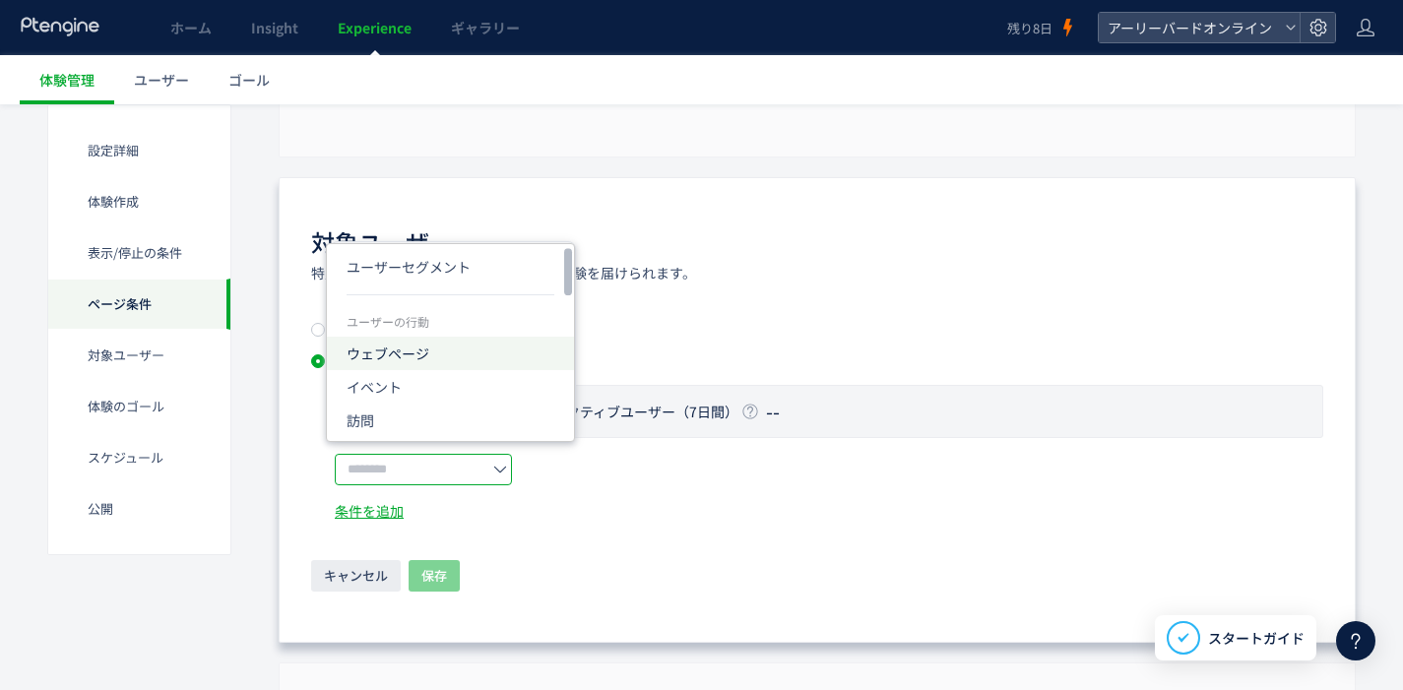
scroll to position [36, 0]
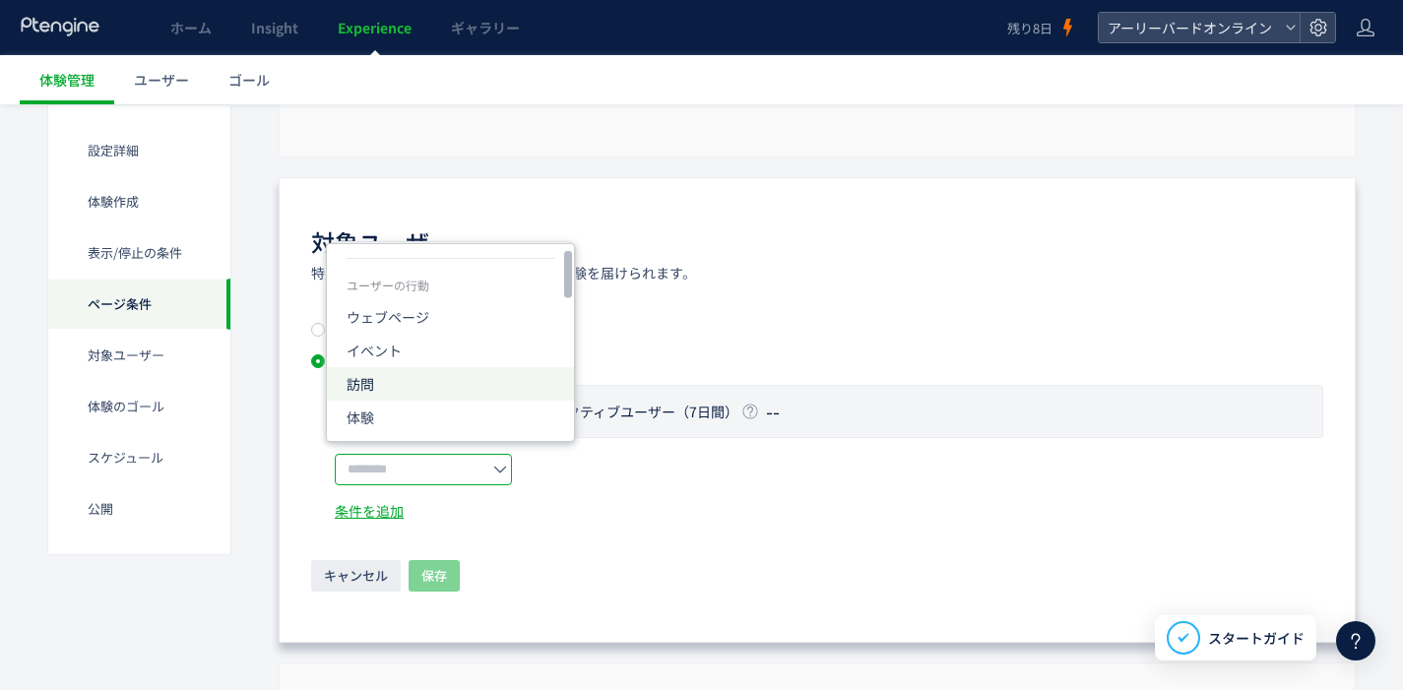
click at [402, 378] on li "訪問" at bounding box center [450, 383] width 247 height 33
type input "**"
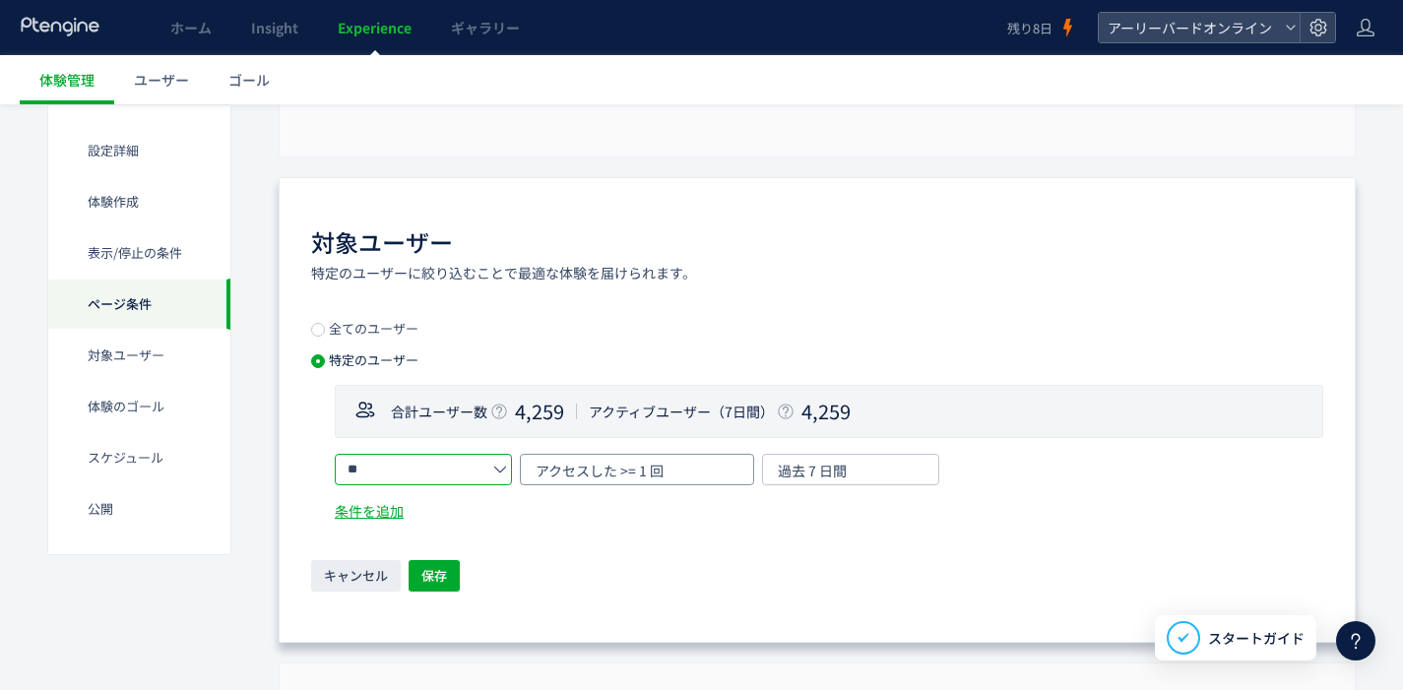
click at [648, 480] on div "アクセスした >= 1 回" at bounding box center [637, 470] width 234 height 32
click at [1029, 393] on dl "合計ユーザー数 4,259 アクティブユーザー（7日間） 4,259" at bounding box center [829, 411] width 989 height 53
click at [354, 577] on span "キャンセル" at bounding box center [356, 576] width 64 height 32
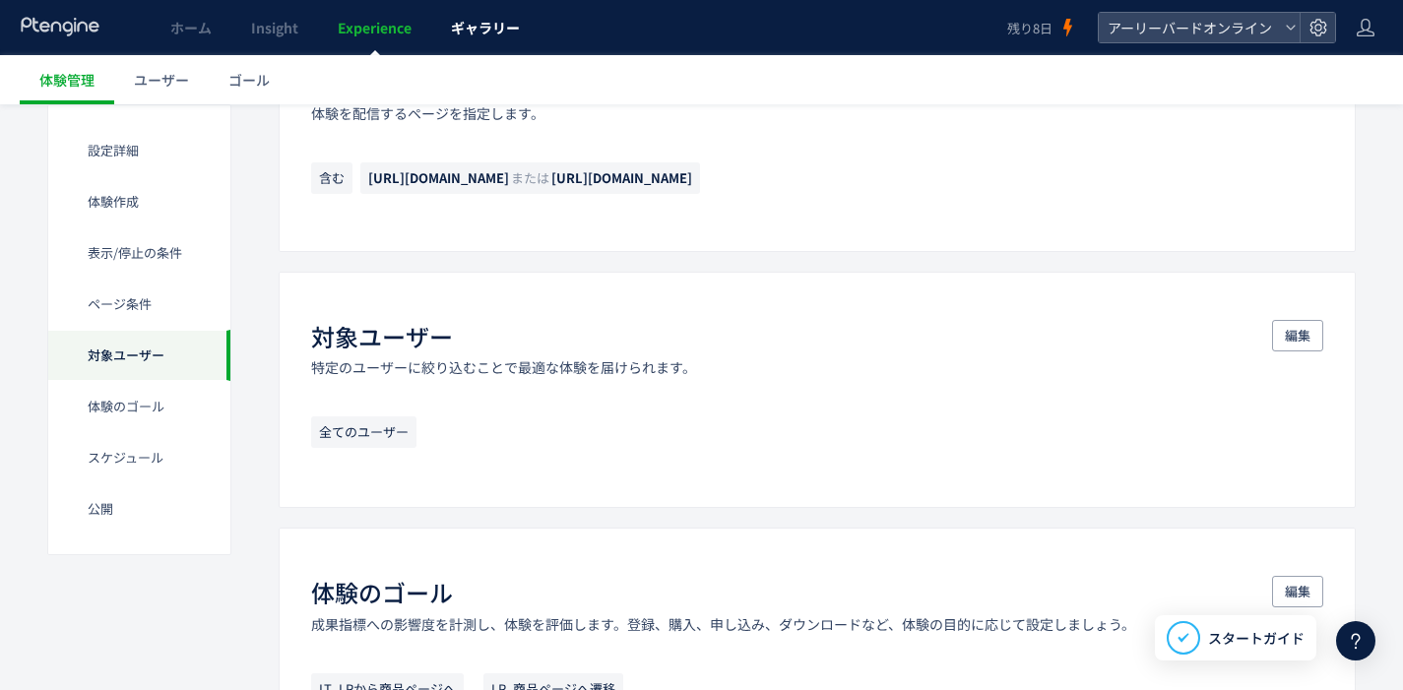
click at [493, 35] on span "ギャラリー" at bounding box center [485, 28] width 69 height 20
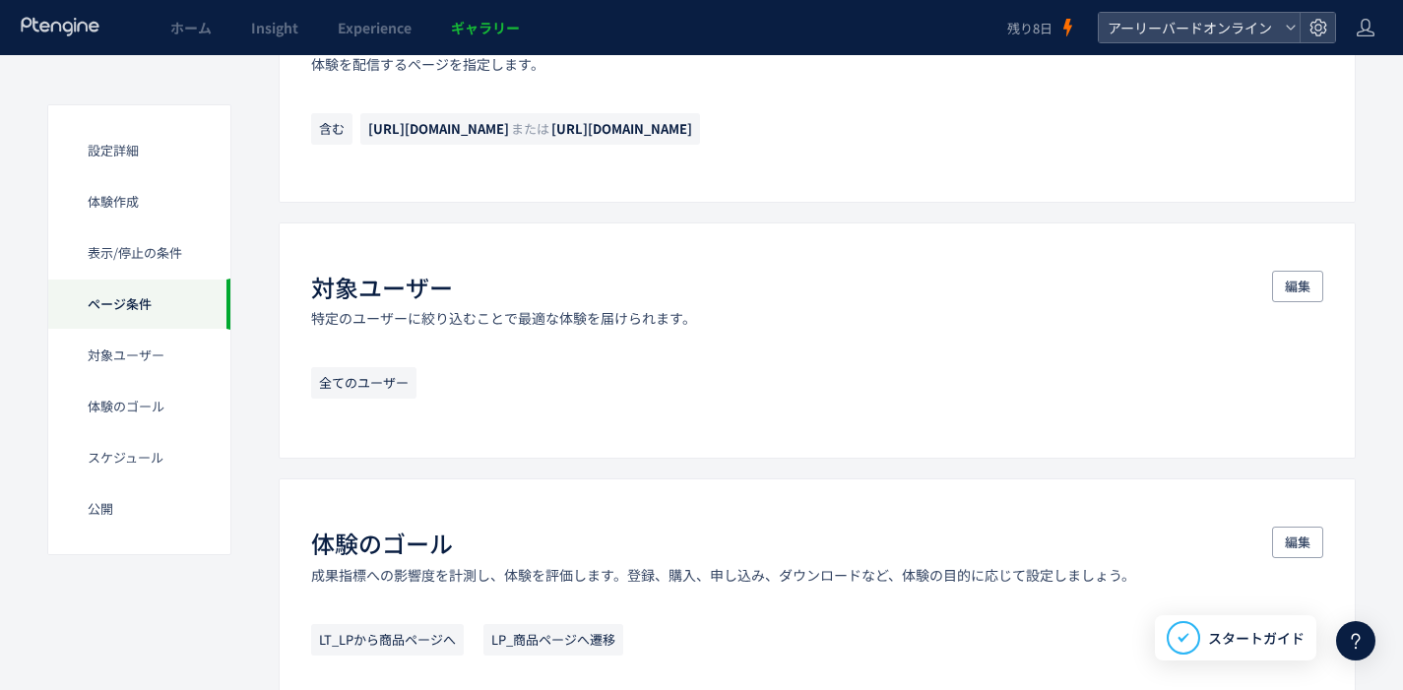
scroll to position [1340, 0]
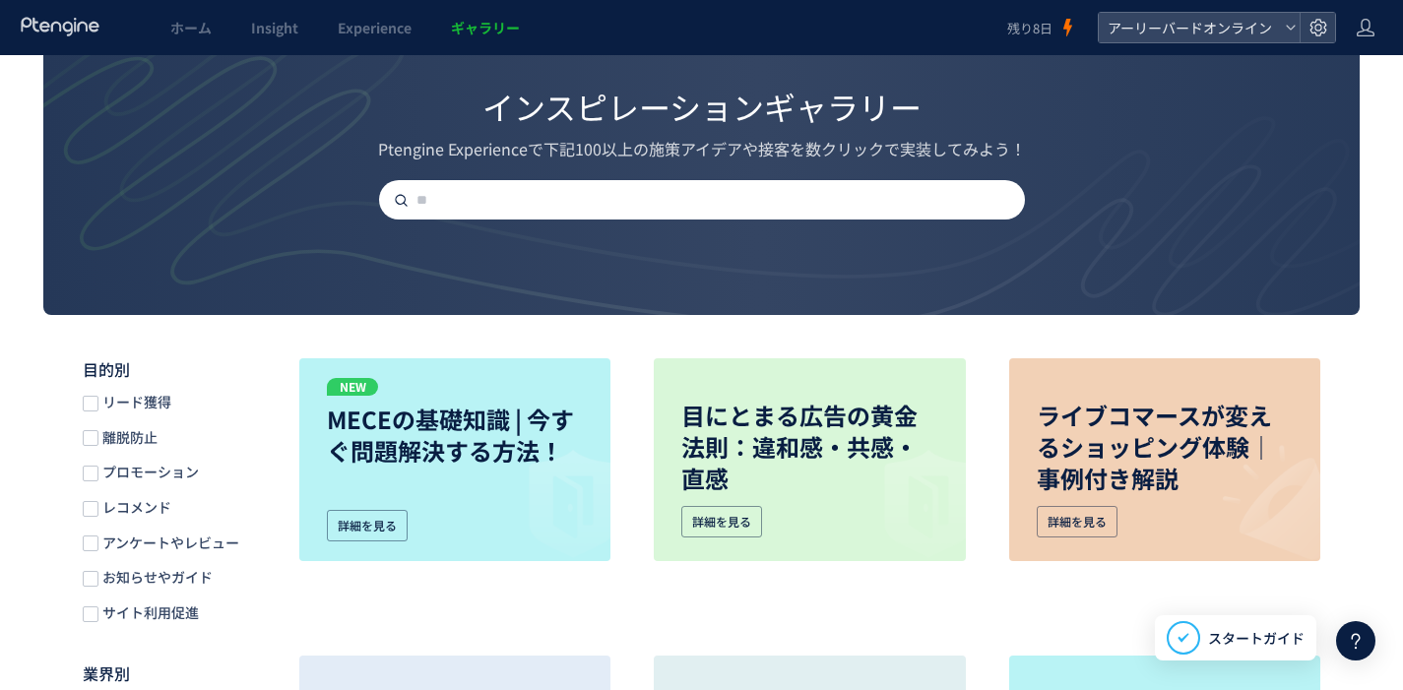
scroll to position [114, 0]
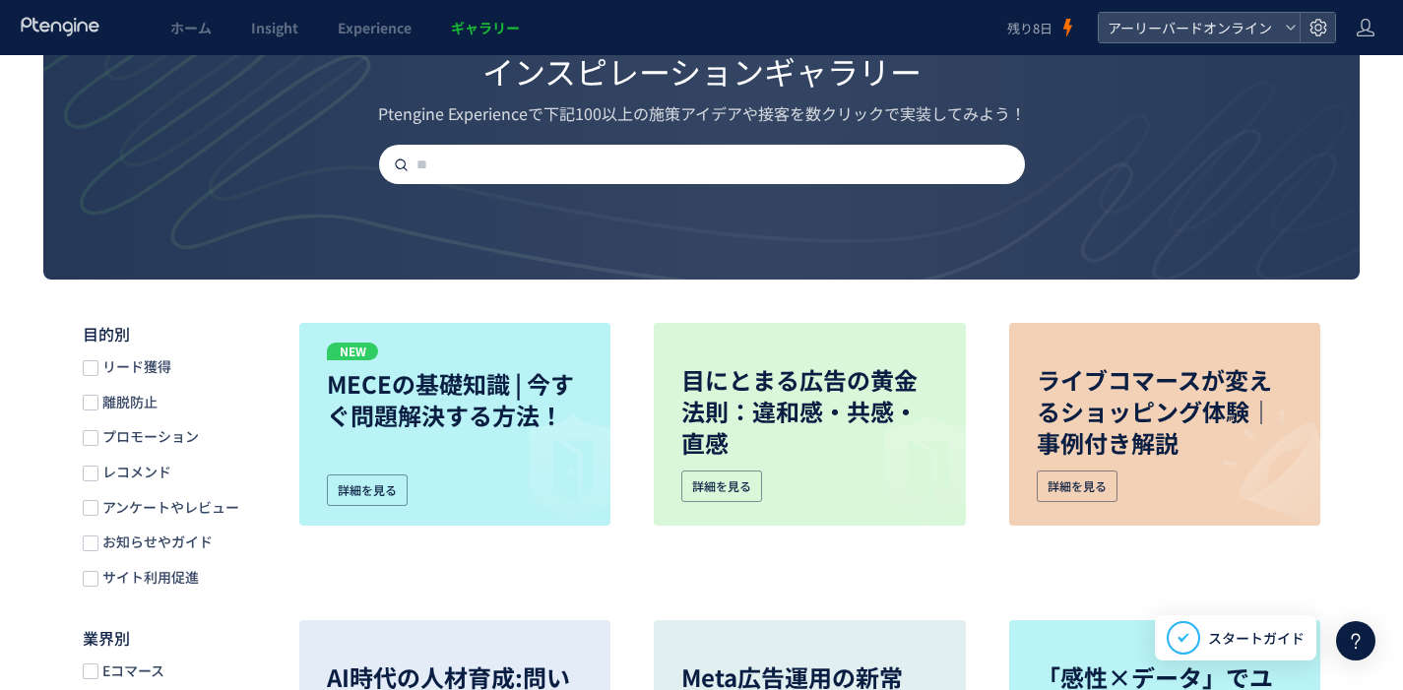
click at [145, 372] on span "リード獲得" at bounding box center [134, 366] width 73 height 19
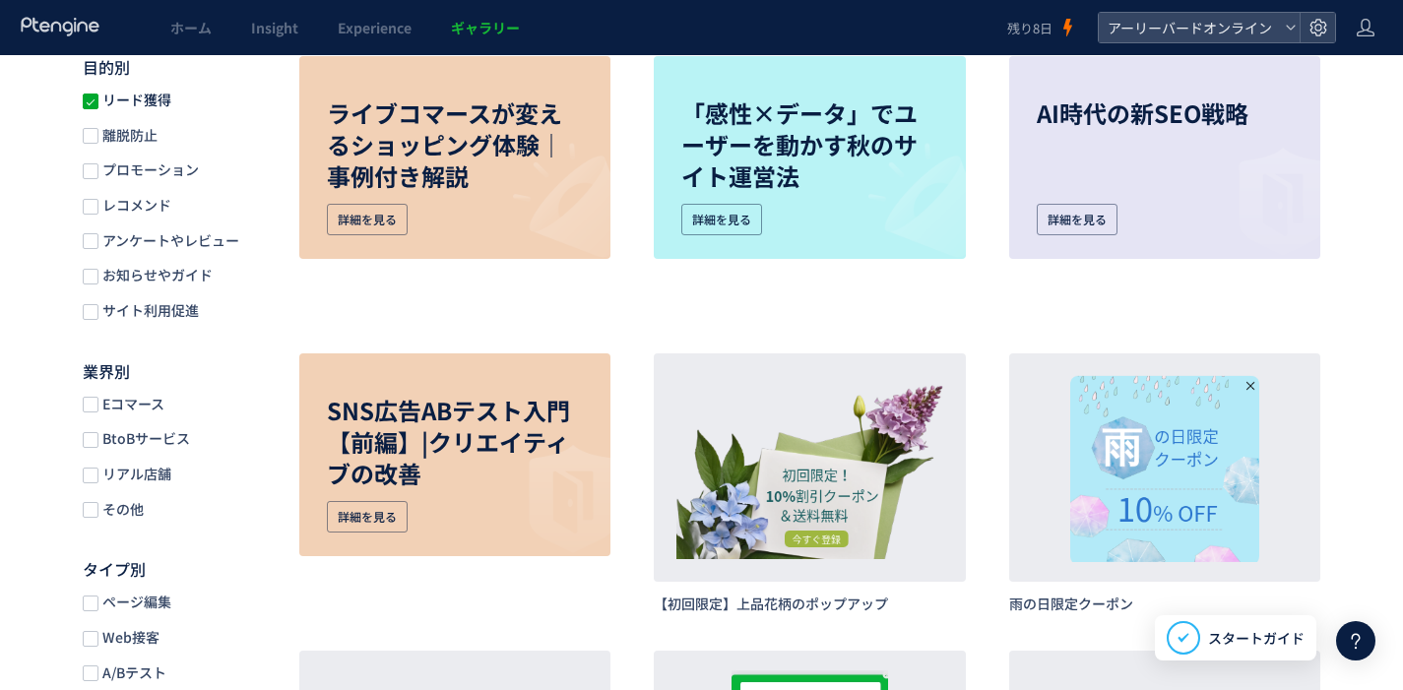
scroll to position [334, 0]
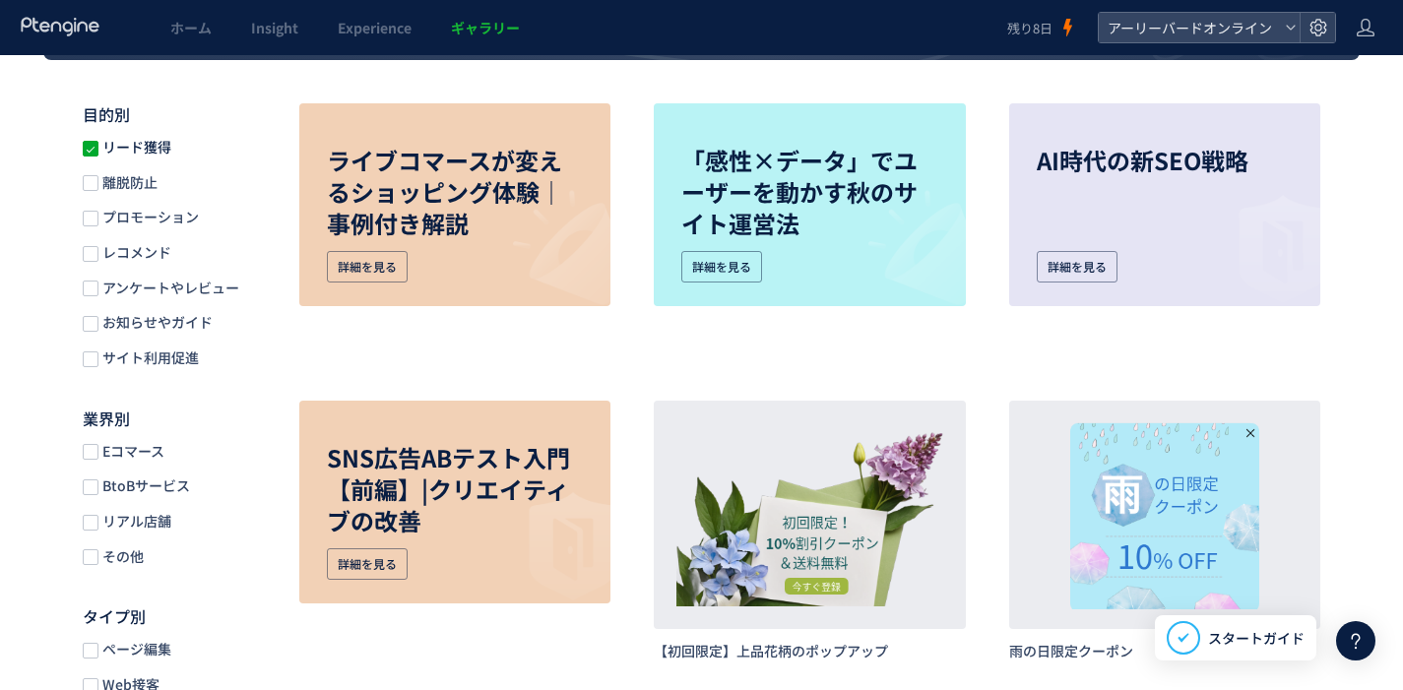
click at [138, 139] on span "リード獲得" at bounding box center [134, 147] width 73 height 19
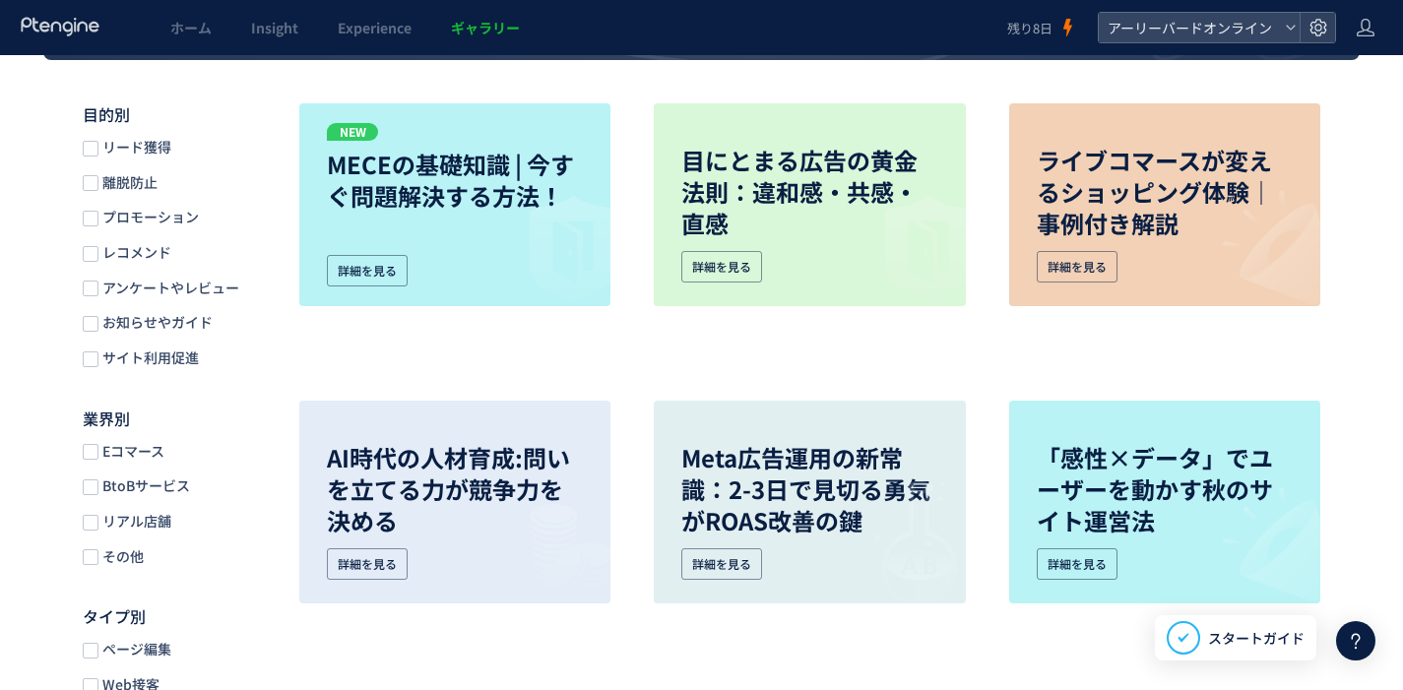
click at [133, 183] on span "離脱防止" at bounding box center [127, 182] width 59 height 19
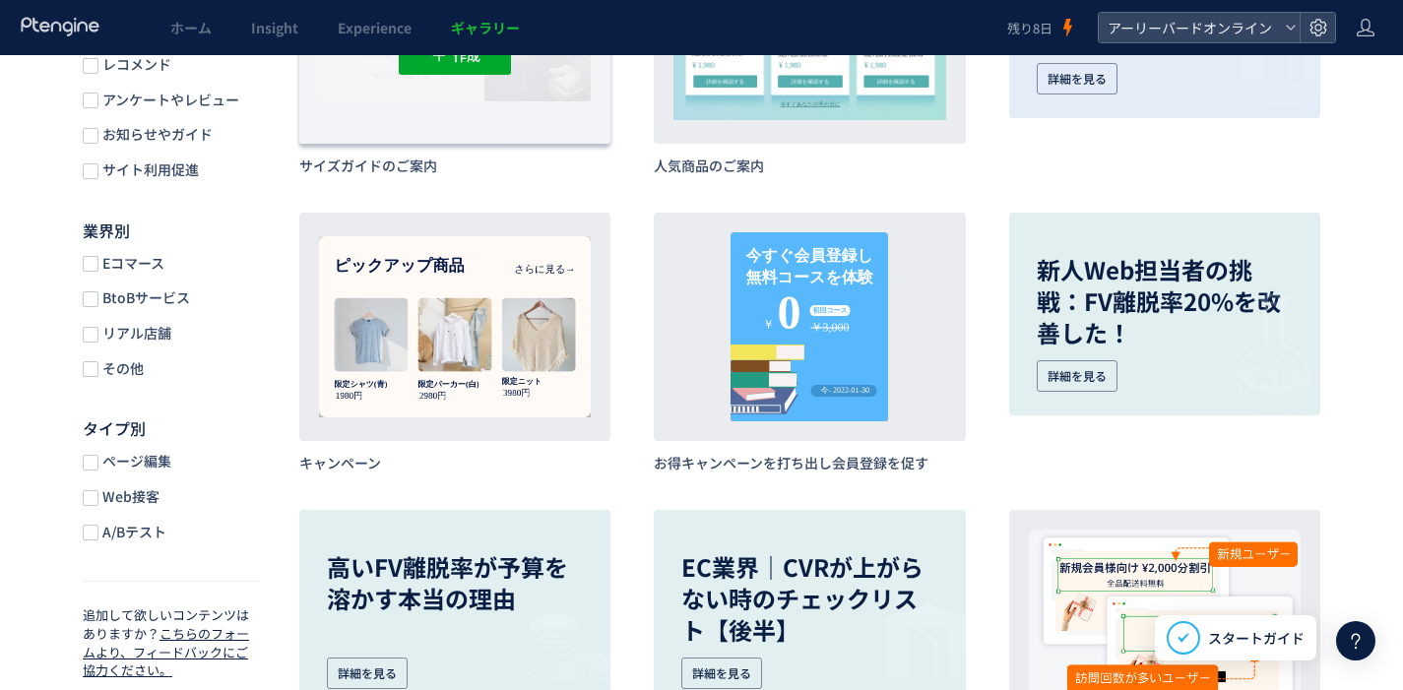
scroll to position [216, 0]
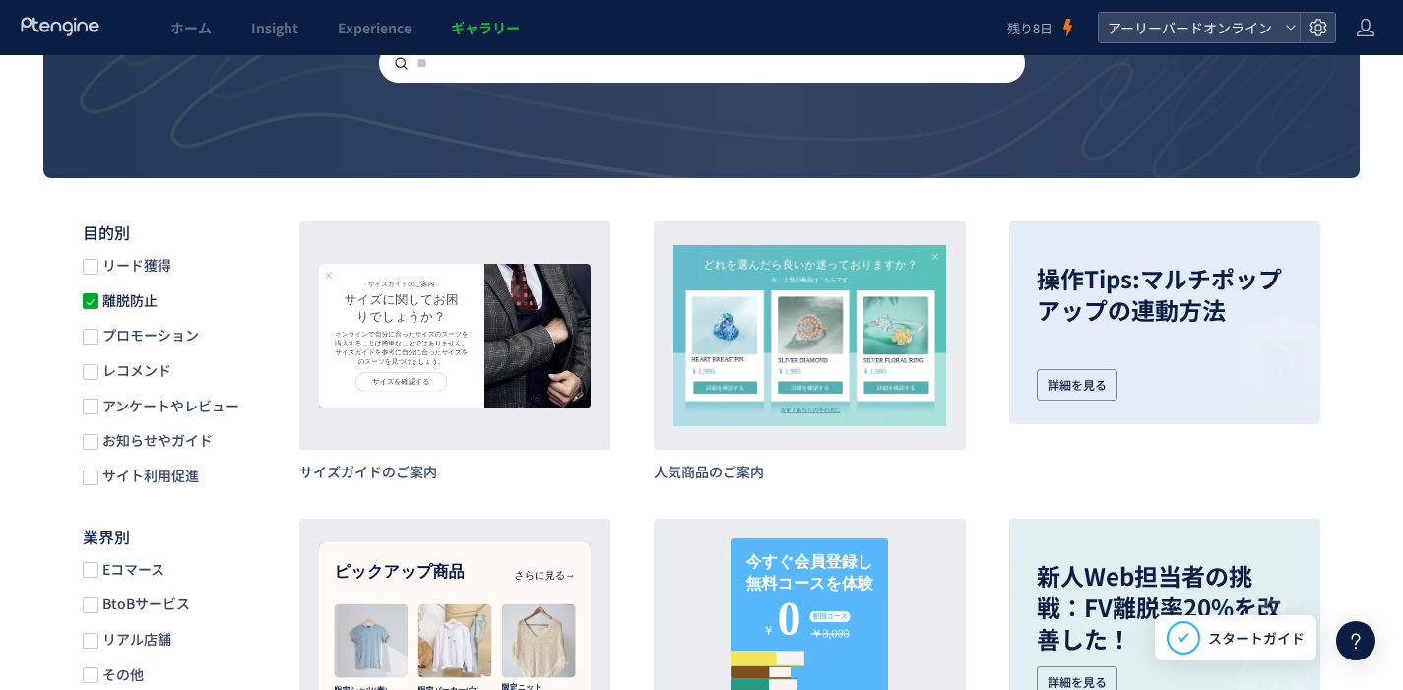
click at [126, 302] on span "離脱防止" at bounding box center [127, 300] width 59 height 19
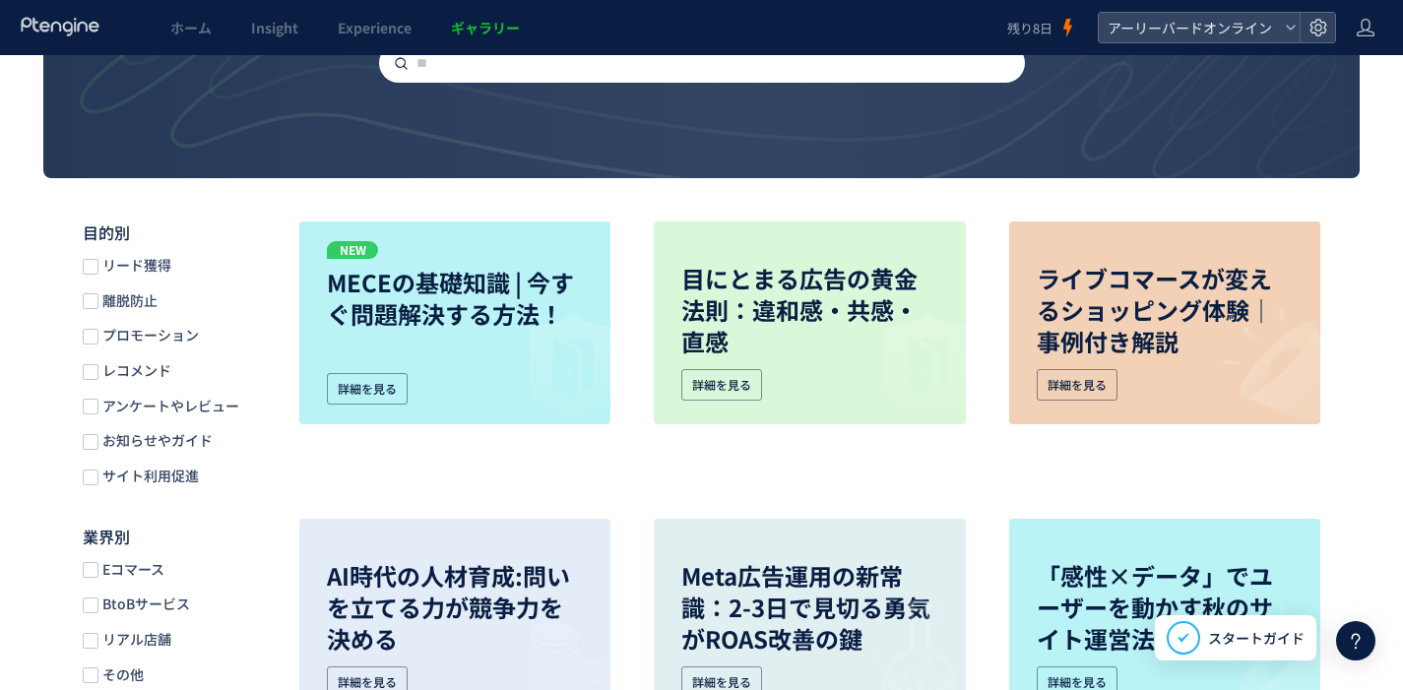
click at [153, 404] on span "アンケートやレビュー" at bounding box center [168, 406] width 141 height 19
